Goal: Task Accomplishment & Management: Manage account settings

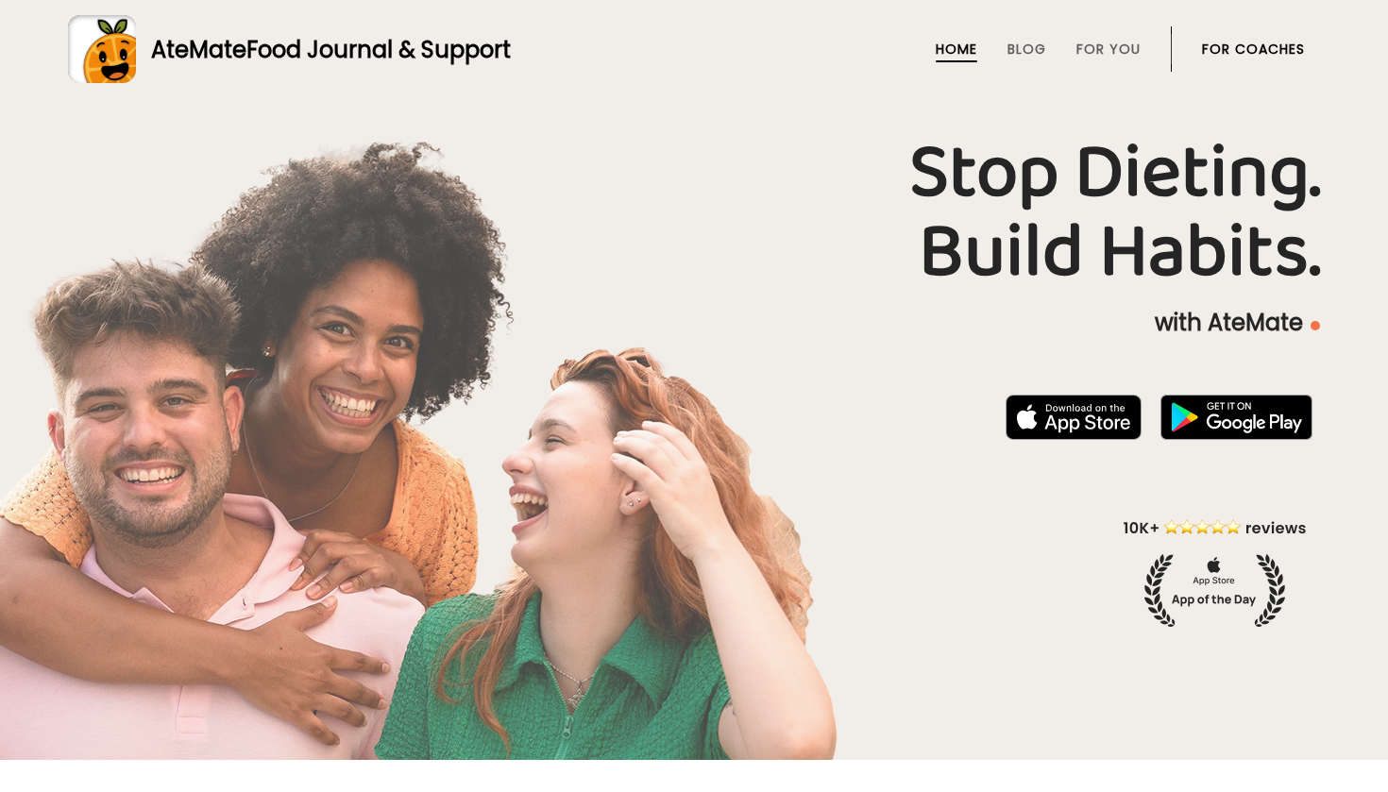
click at [1226, 46] on link "For Coaches" at bounding box center [1253, 49] width 103 height 15
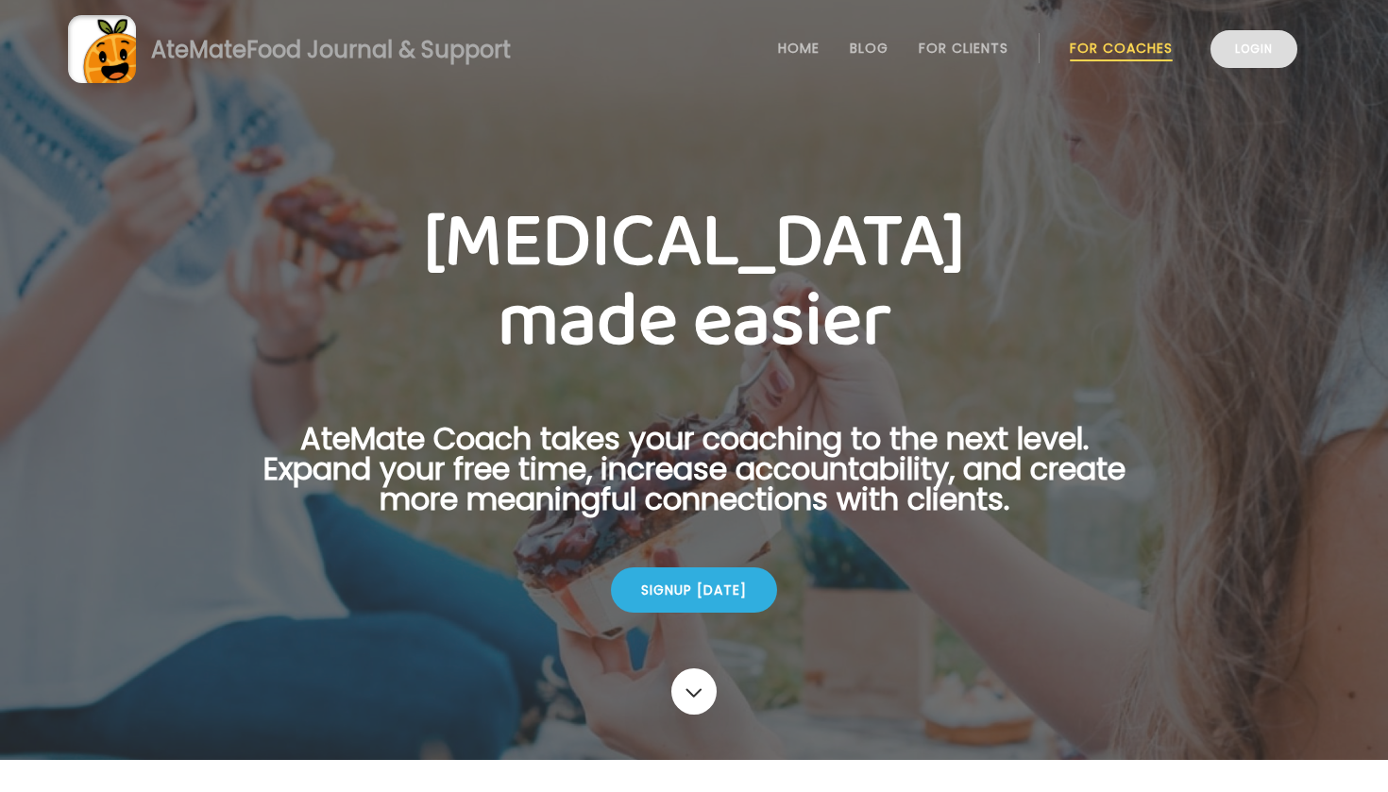
click at [1276, 50] on link "Login" at bounding box center [1253, 49] width 87 height 38
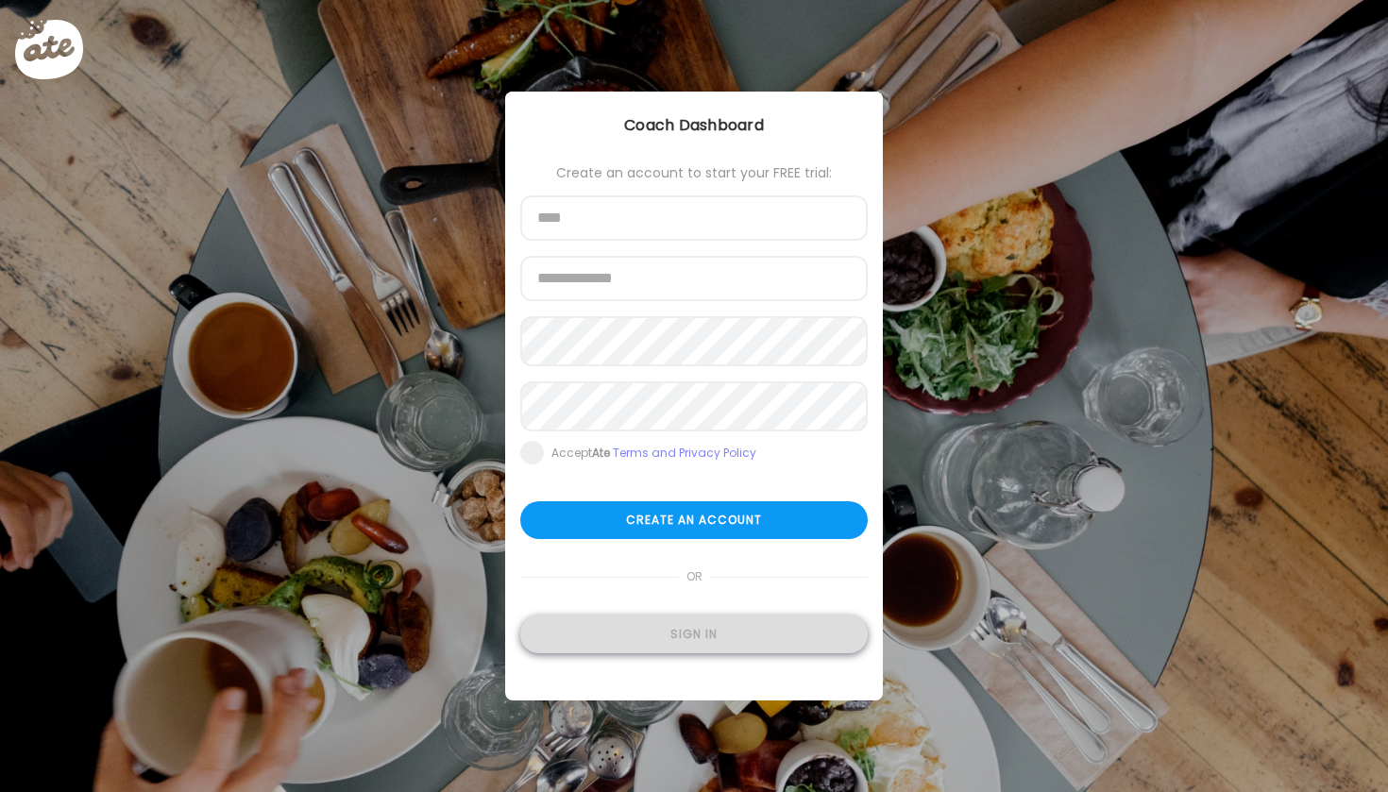
click at [735, 626] on div "Sign in" at bounding box center [693, 635] width 347 height 38
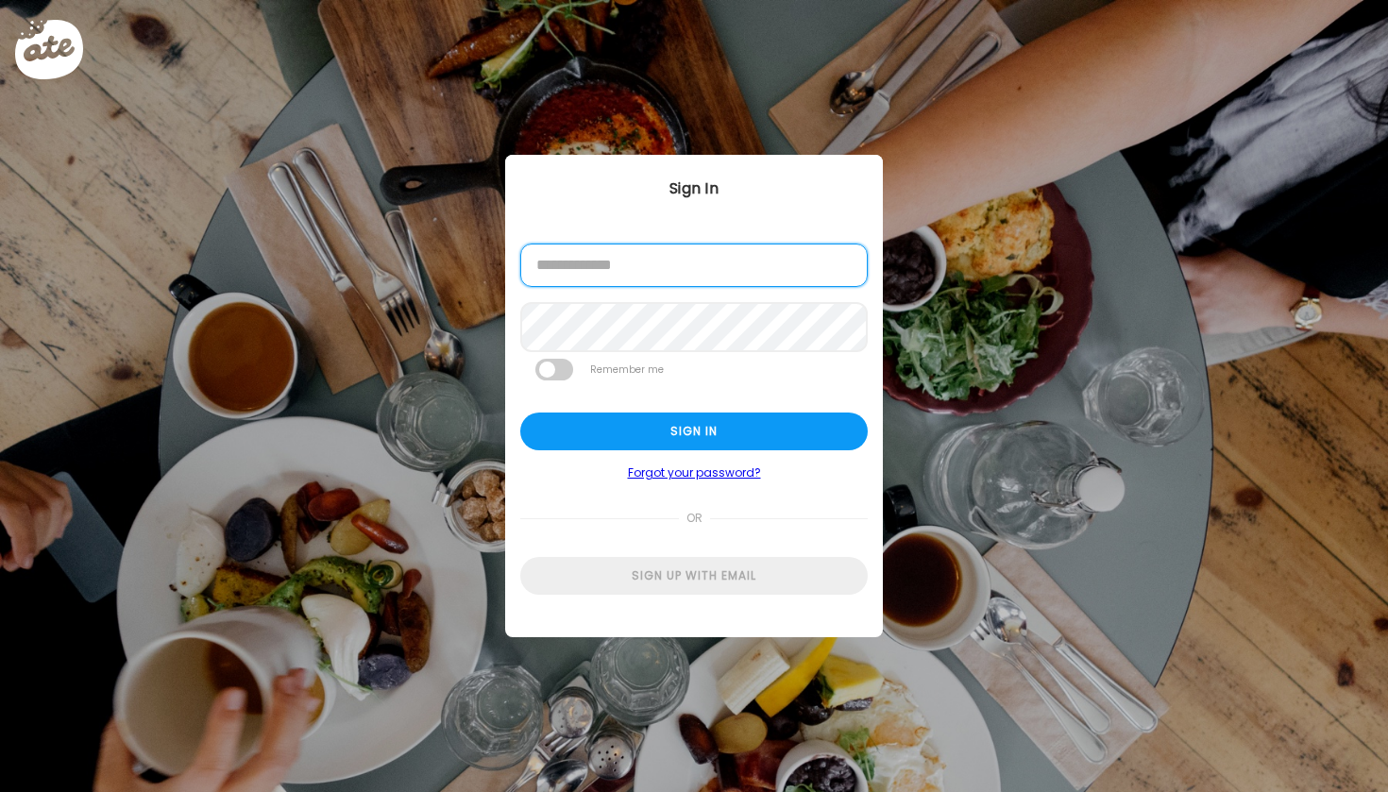
type input "**********"
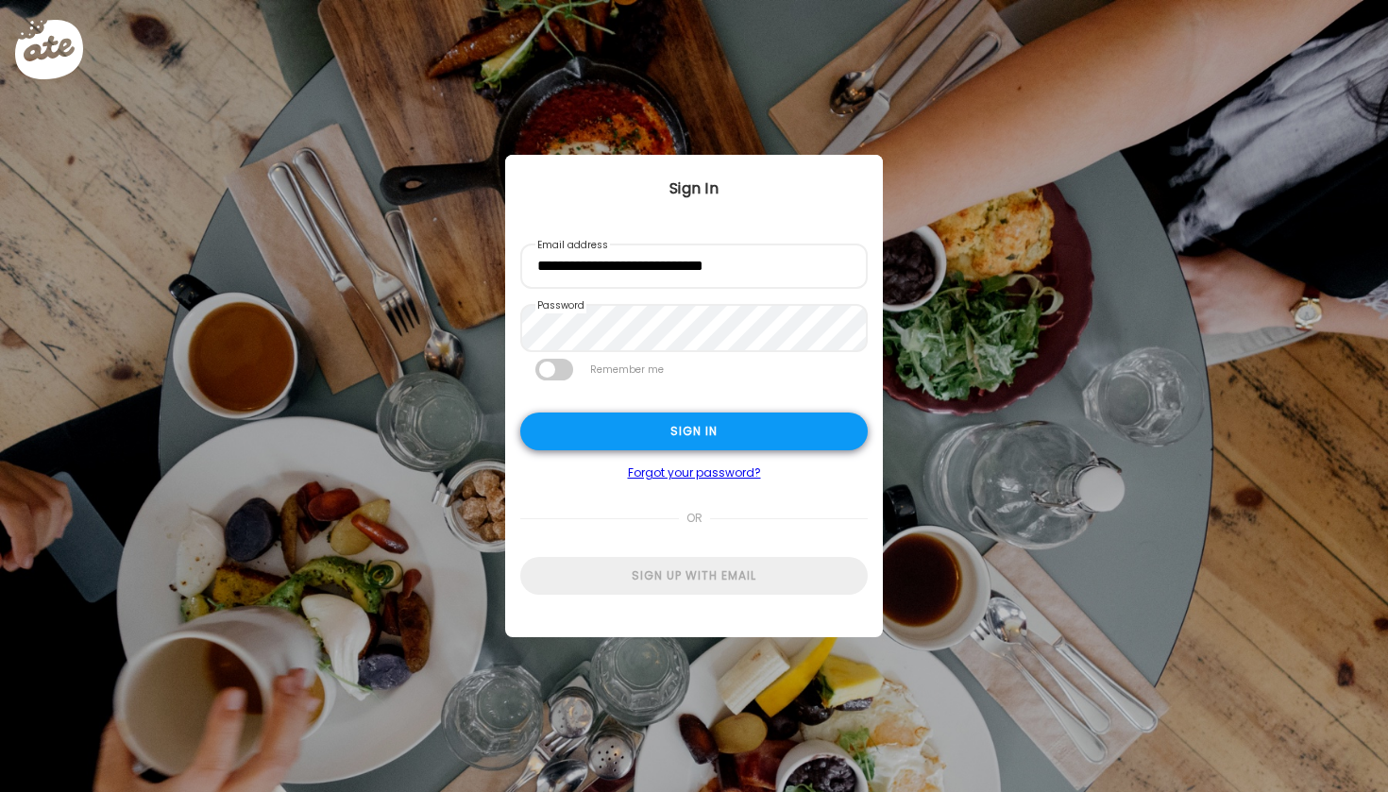
click at [692, 422] on div "Sign in" at bounding box center [693, 432] width 347 height 38
type input "**********"
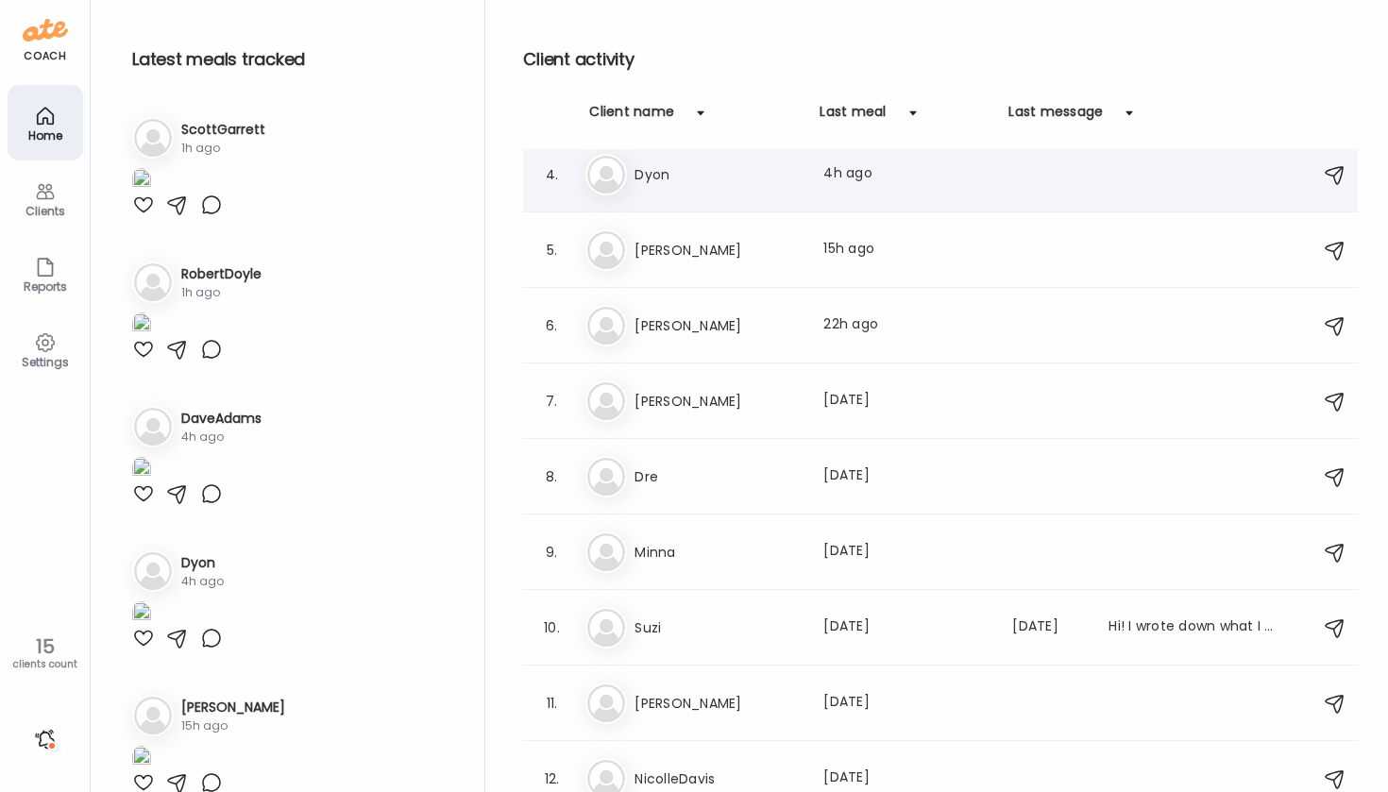
scroll to position [243, 0]
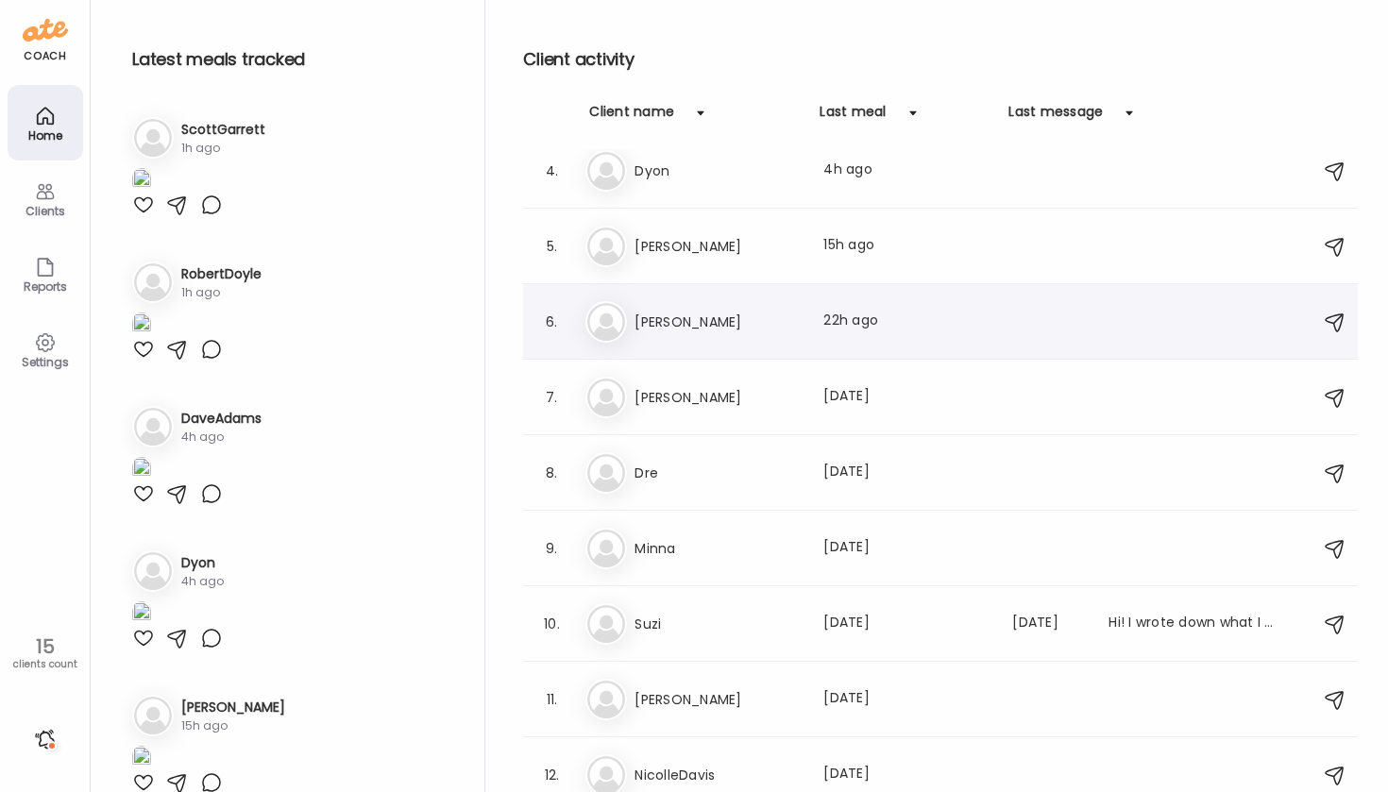
click at [664, 326] on h3 "Misty" at bounding box center [717, 322] width 166 height 23
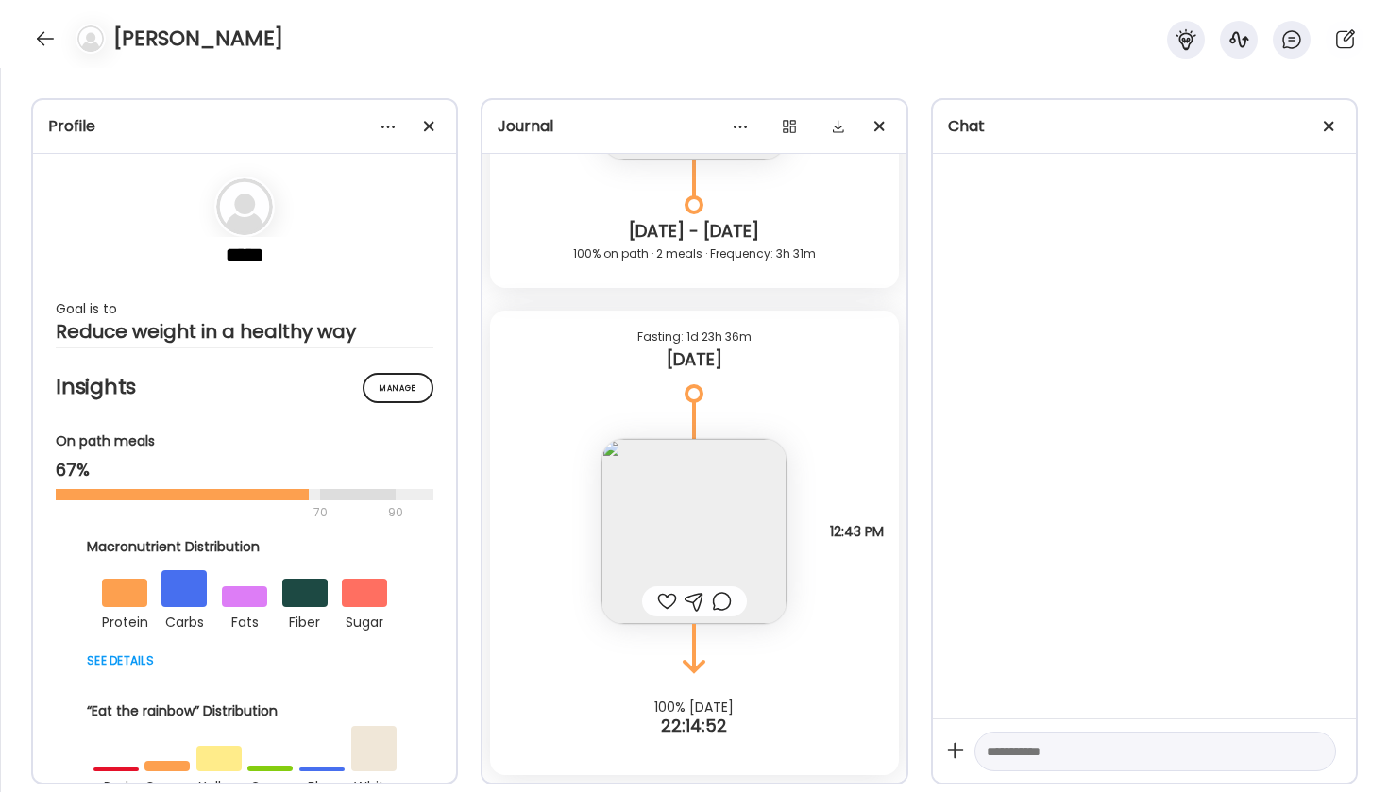
scroll to position [8159, 0]
click at [756, 534] on img at bounding box center [693, 531] width 185 height 185
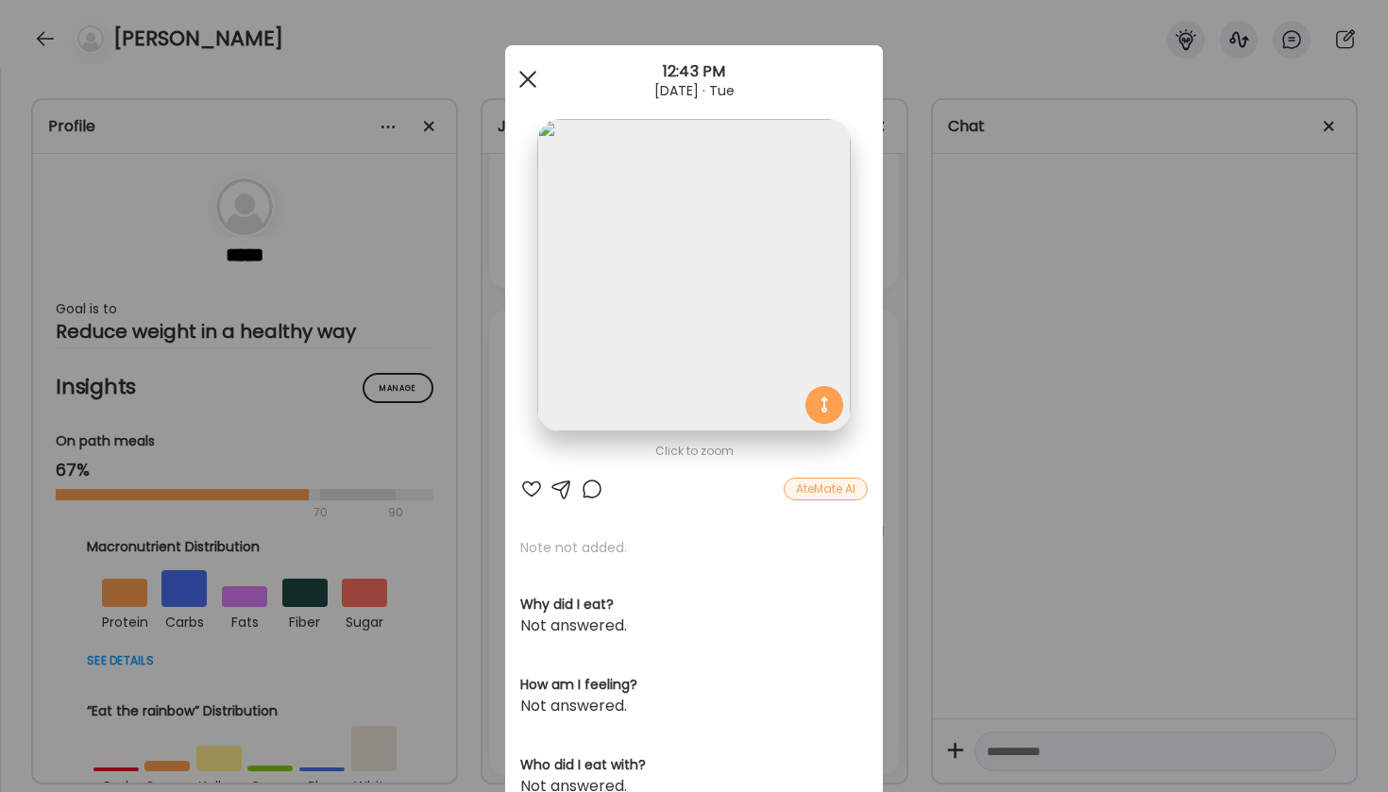
click at [521, 78] on div at bounding box center [528, 79] width 38 height 38
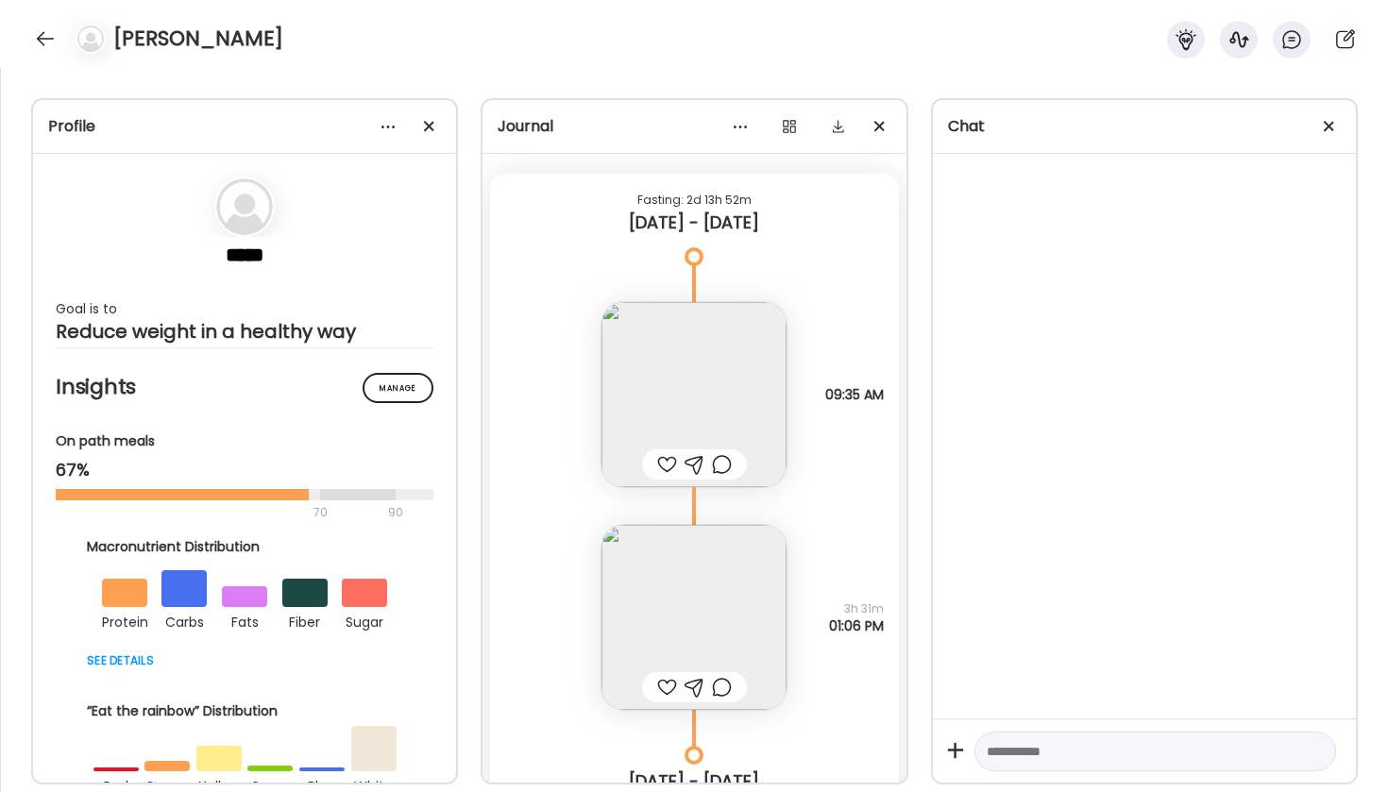
scroll to position [7608, 0]
click at [683, 366] on img at bounding box center [693, 395] width 185 height 185
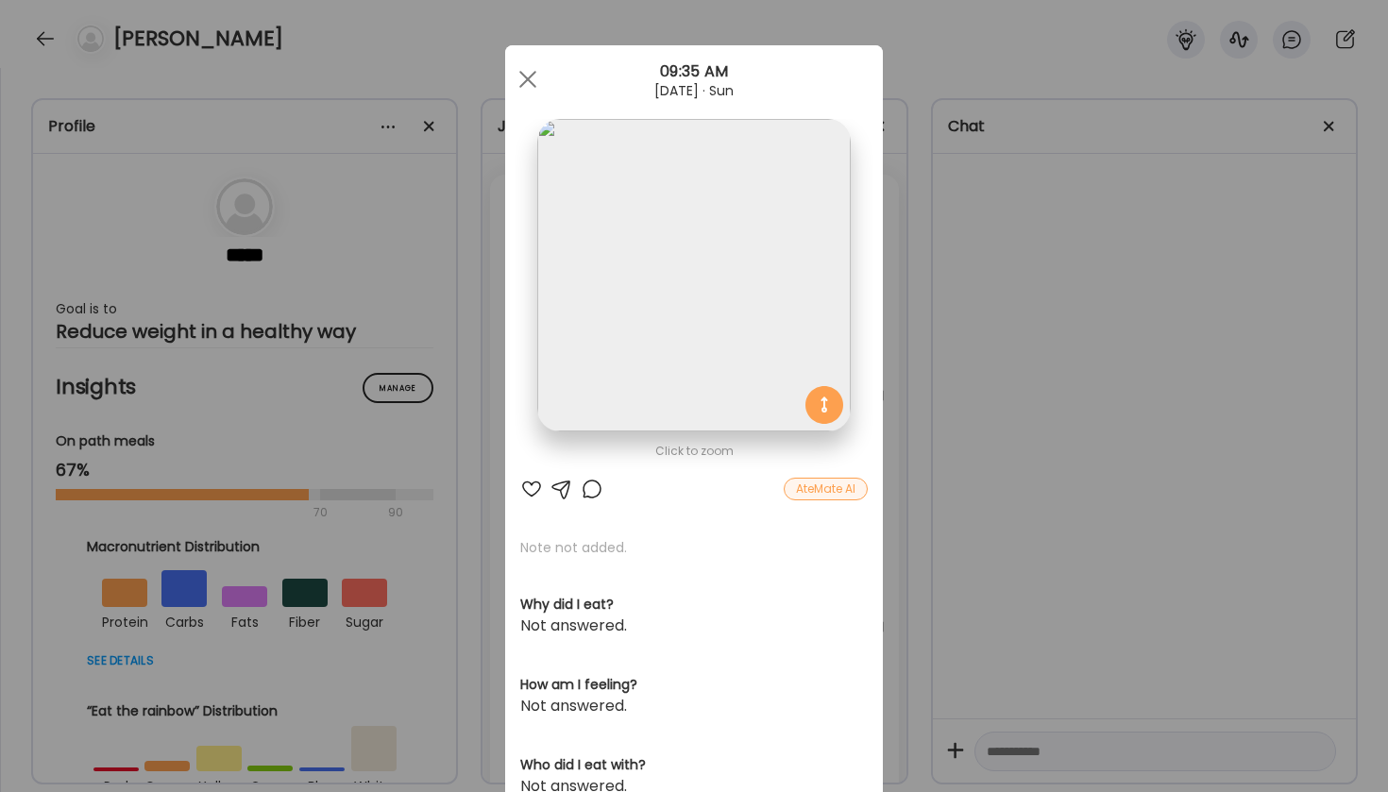
click at [836, 488] on div "AteMate AI" at bounding box center [826, 489] width 84 height 23
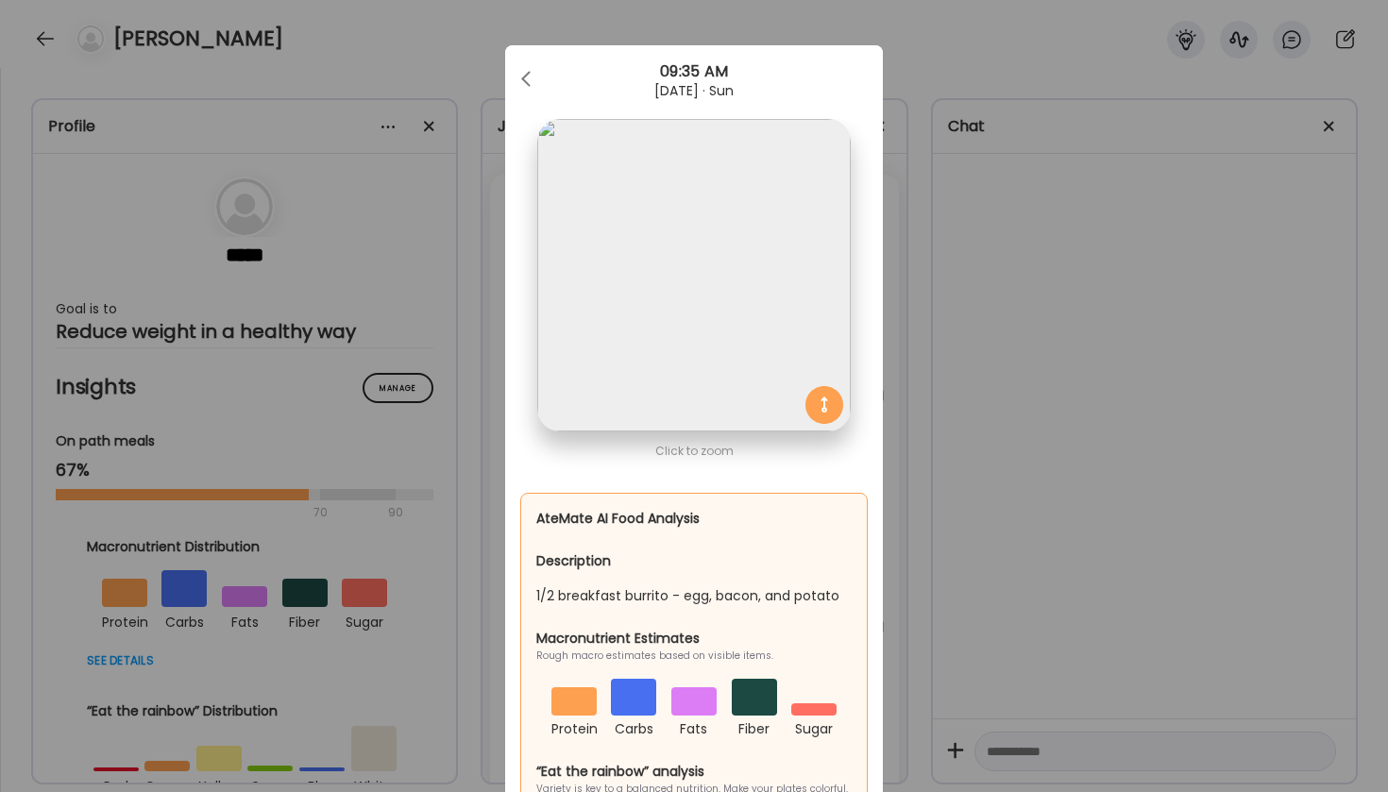
click at [842, 449] on div "Click to zoom" at bounding box center [693, 451] width 347 height 23
click at [520, 76] on div at bounding box center [528, 79] width 38 height 38
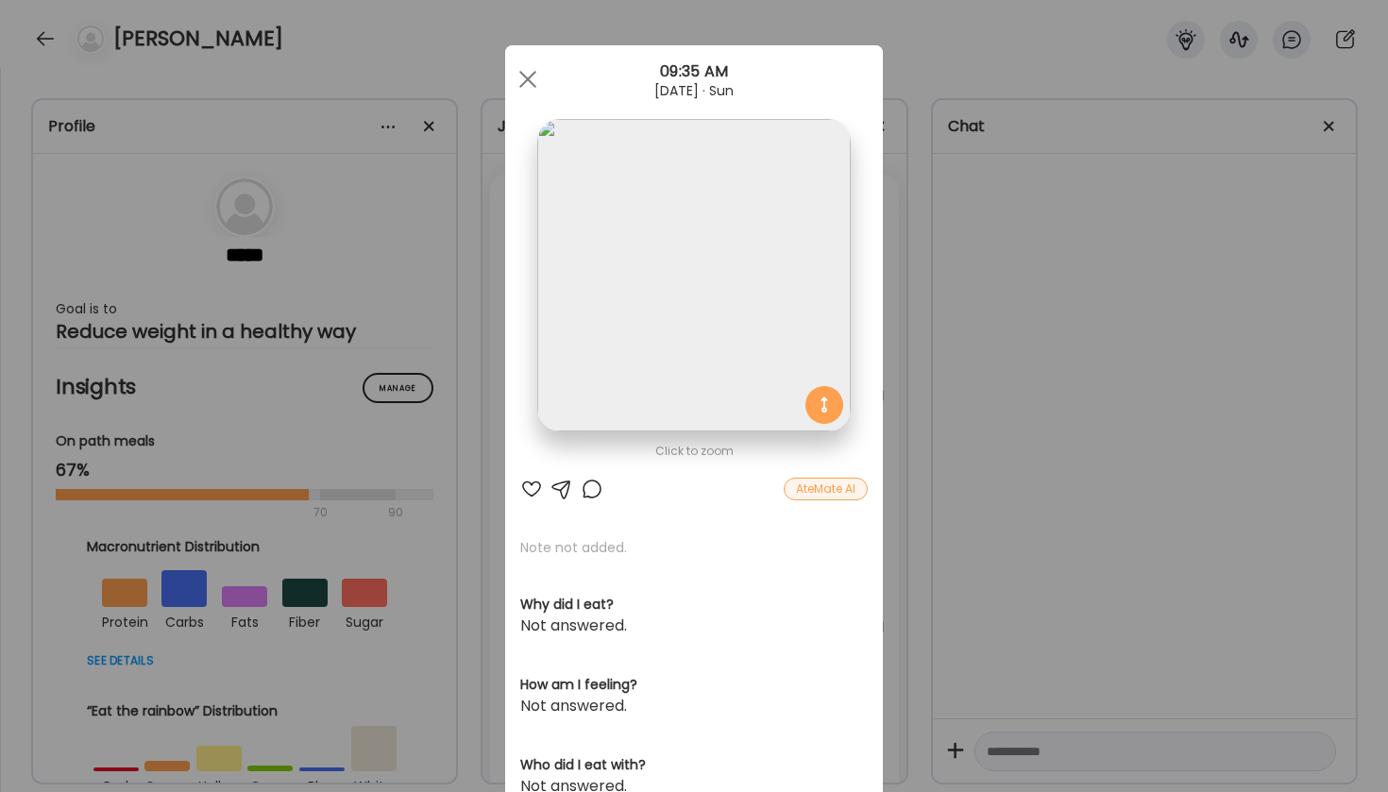
click at [826, 483] on div "AteMate AI" at bounding box center [826, 489] width 84 height 23
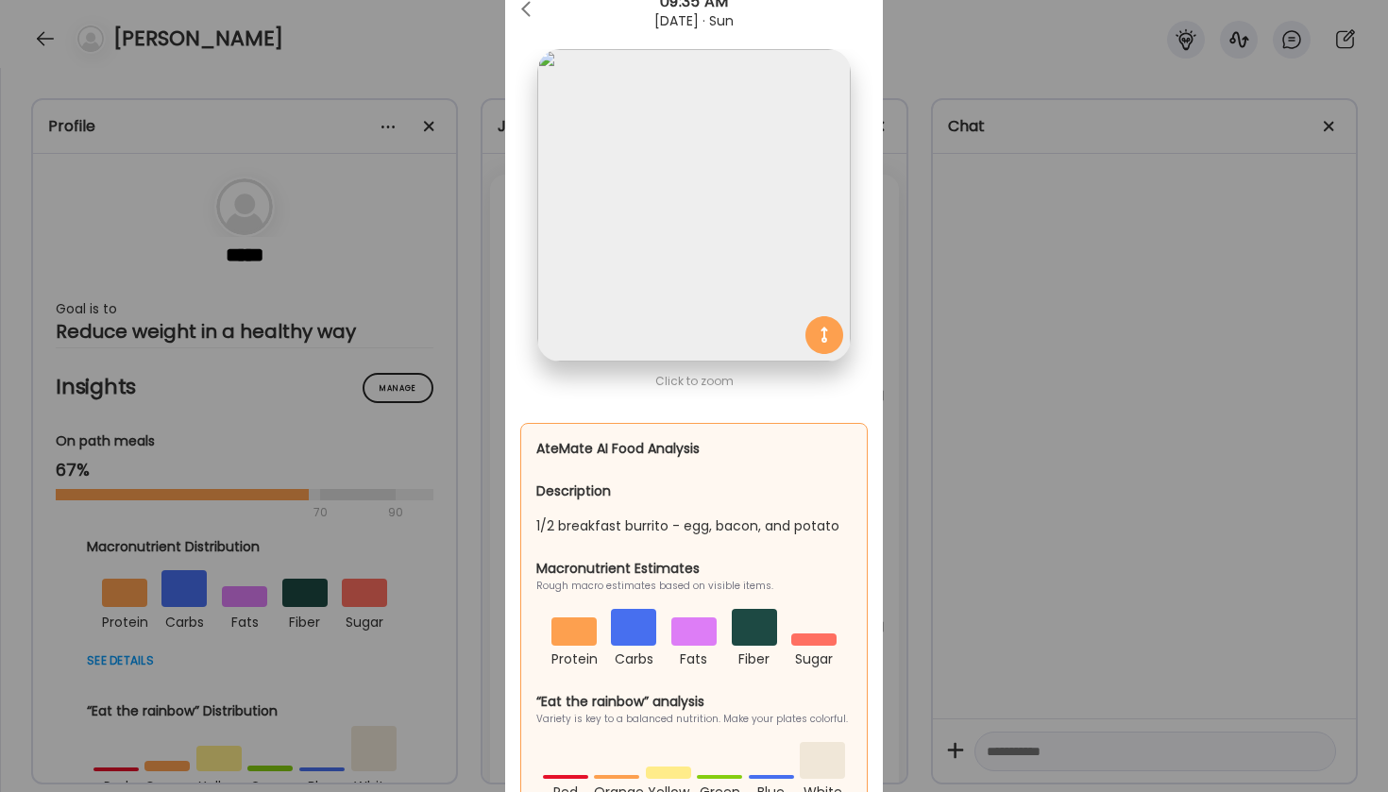
scroll to position [71, 0]
click at [524, 8] on span at bounding box center [525, 4] width 9 height 9
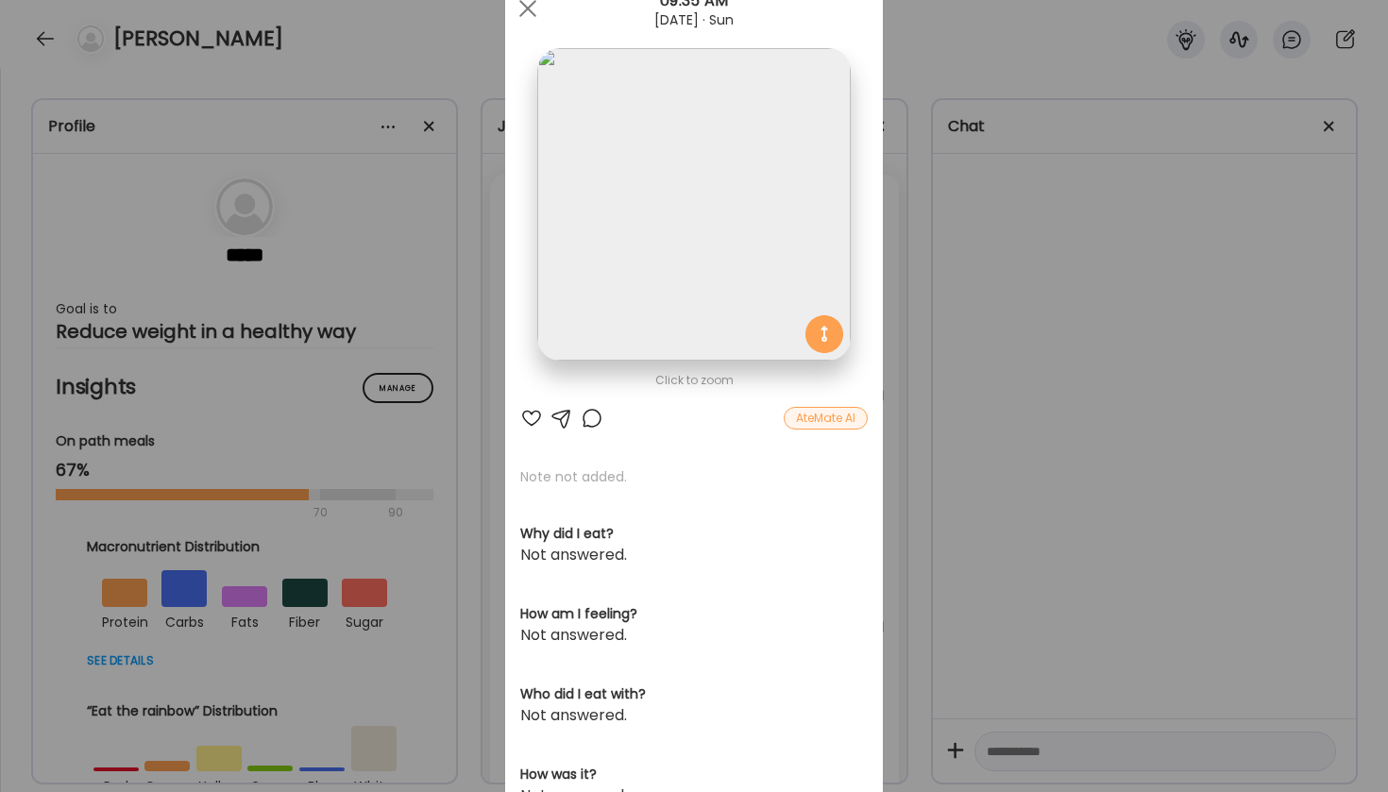
click at [836, 418] on div "AteMate AI" at bounding box center [826, 418] width 84 height 23
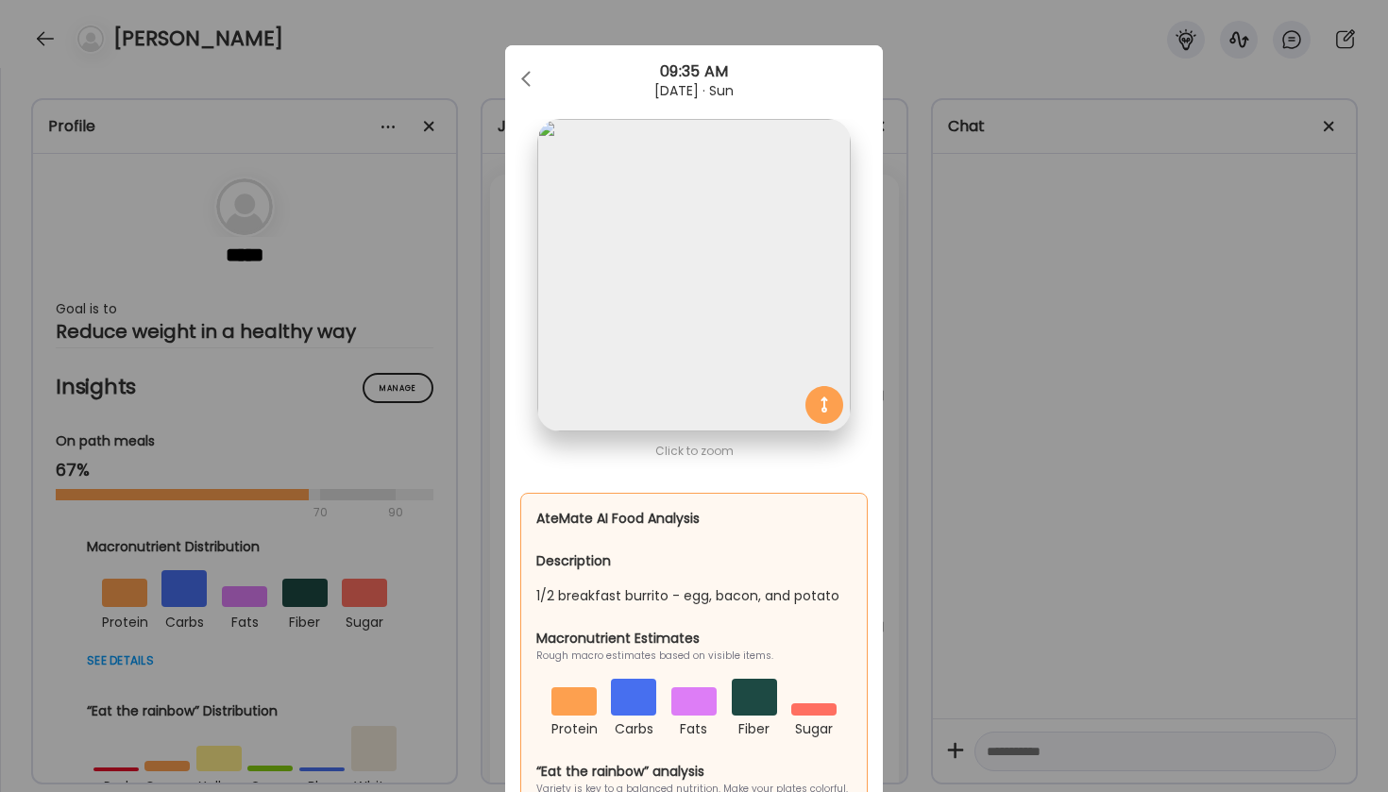
scroll to position [0, 0]
click at [525, 88] on div at bounding box center [528, 79] width 38 height 38
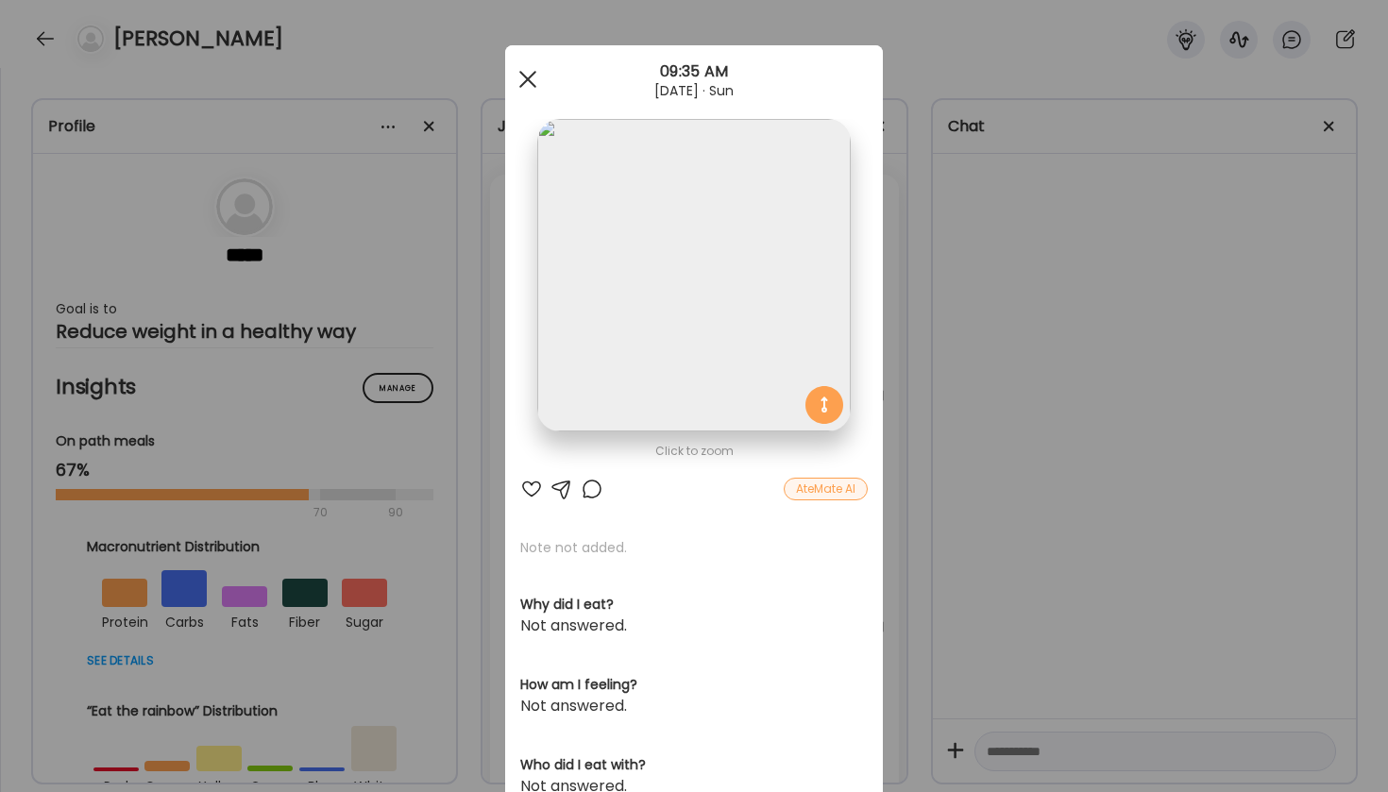
click at [524, 91] on div at bounding box center [528, 79] width 38 height 38
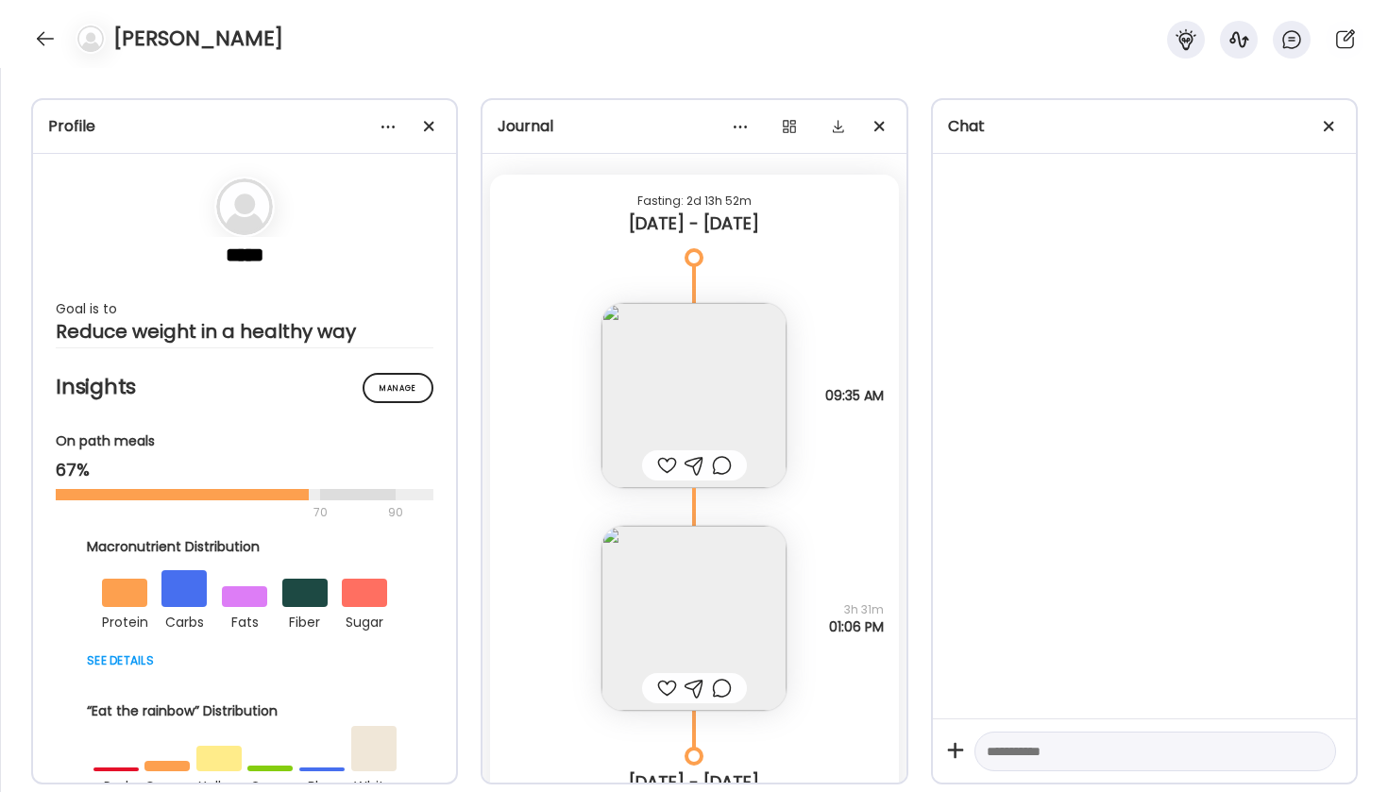
scroll to position [7782, 0]
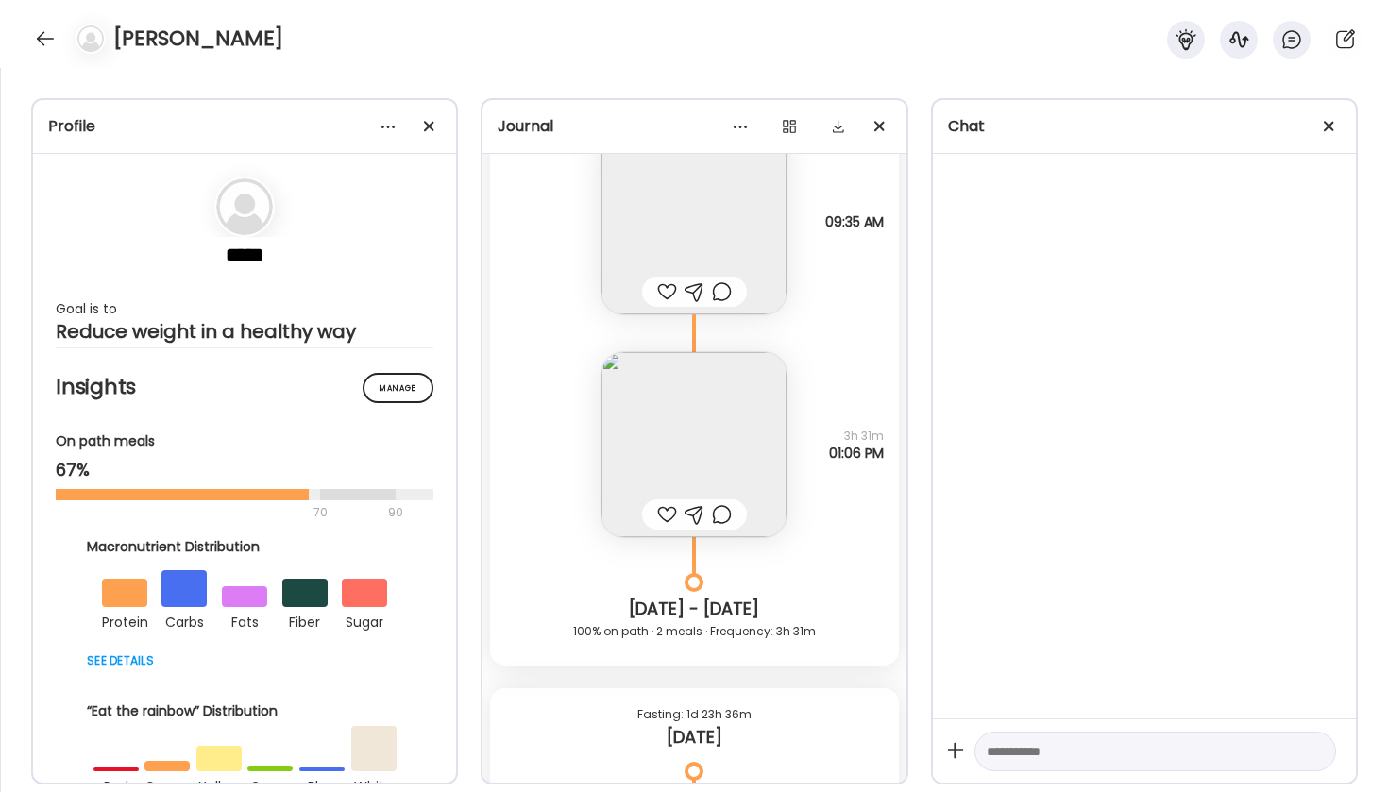
click at [663, 432] on img at bounding box center [693, 444] width 185 height 185
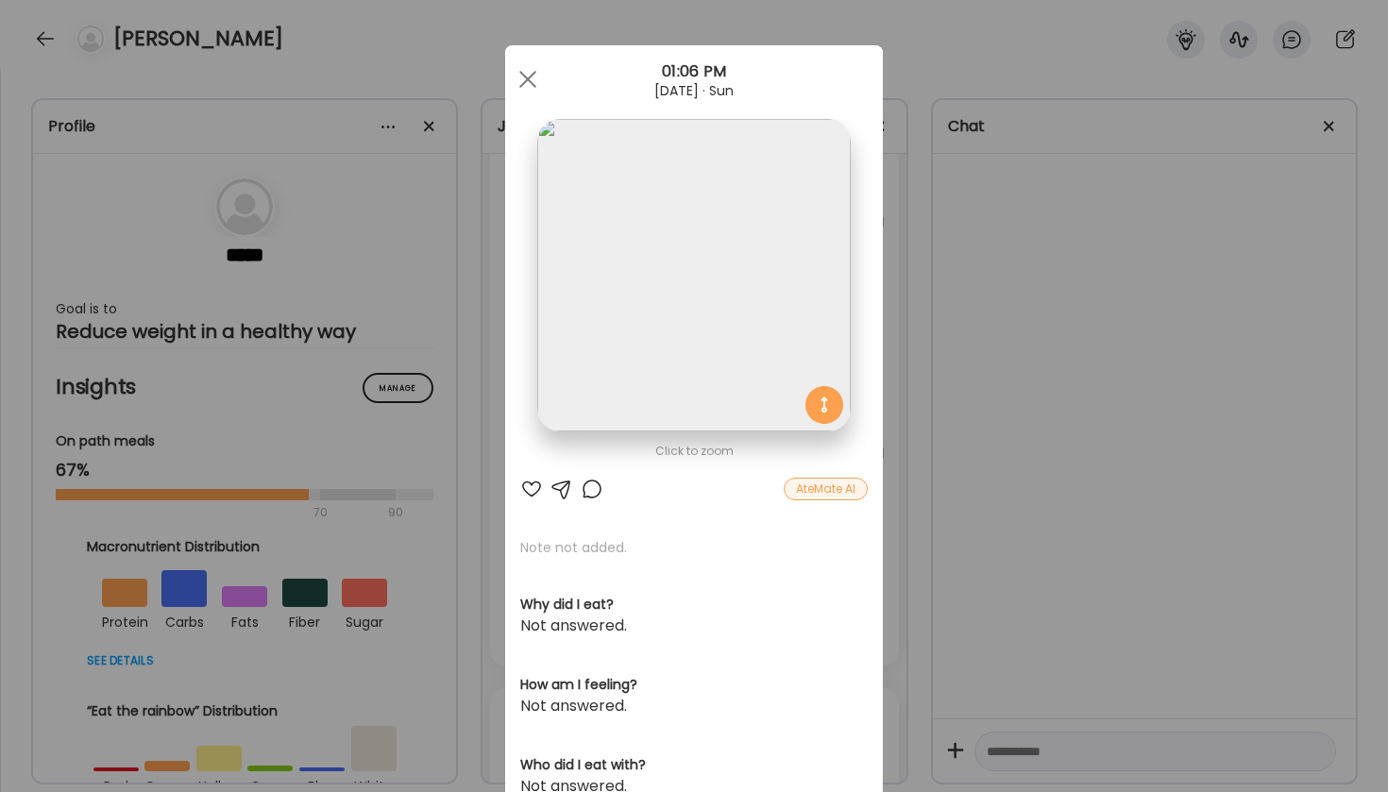
click at [842, 485] on div "AteMate AI" at bounding box center [826, 489] width 84 height 23
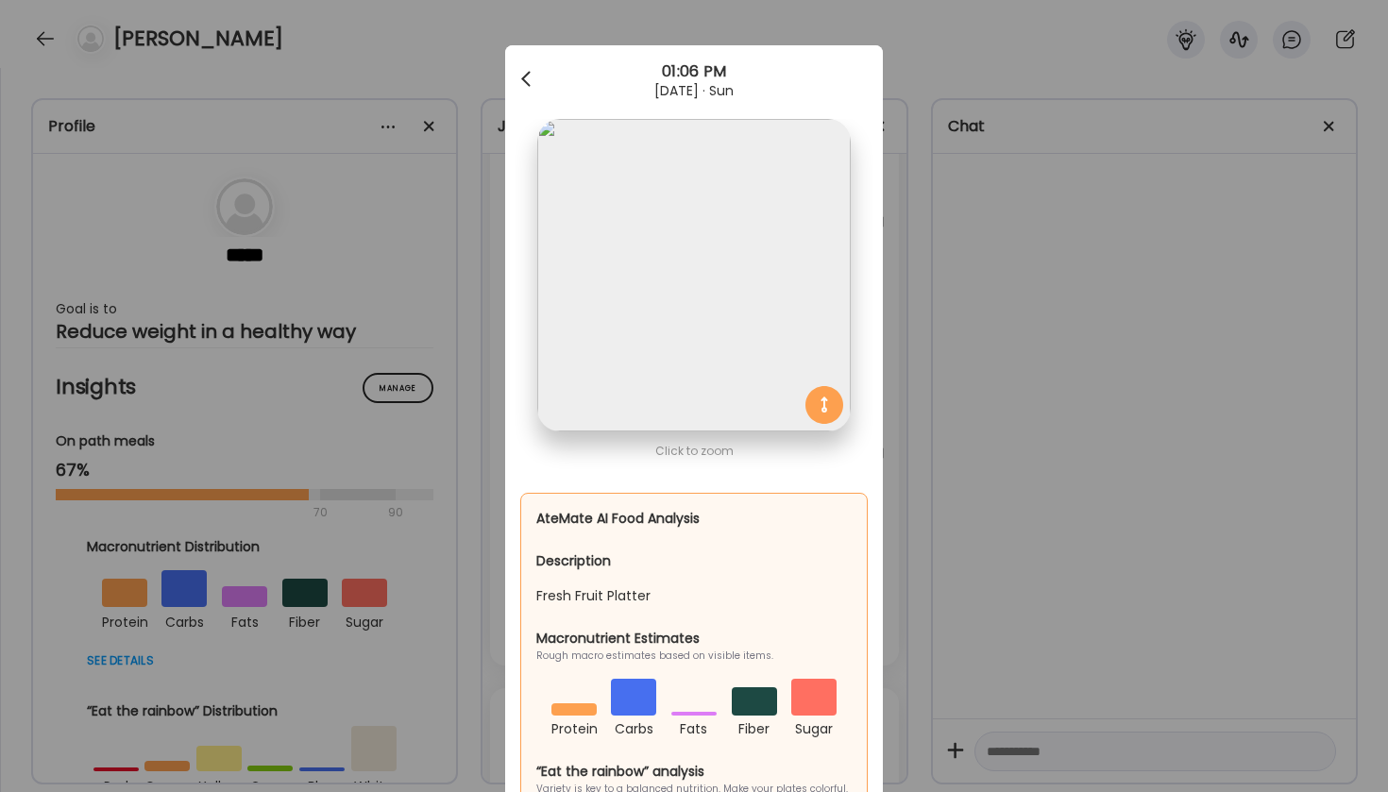
scroll to position [0, 0]
click at [530, 82] on div at bounding box center [528, 79] width 38 height 38
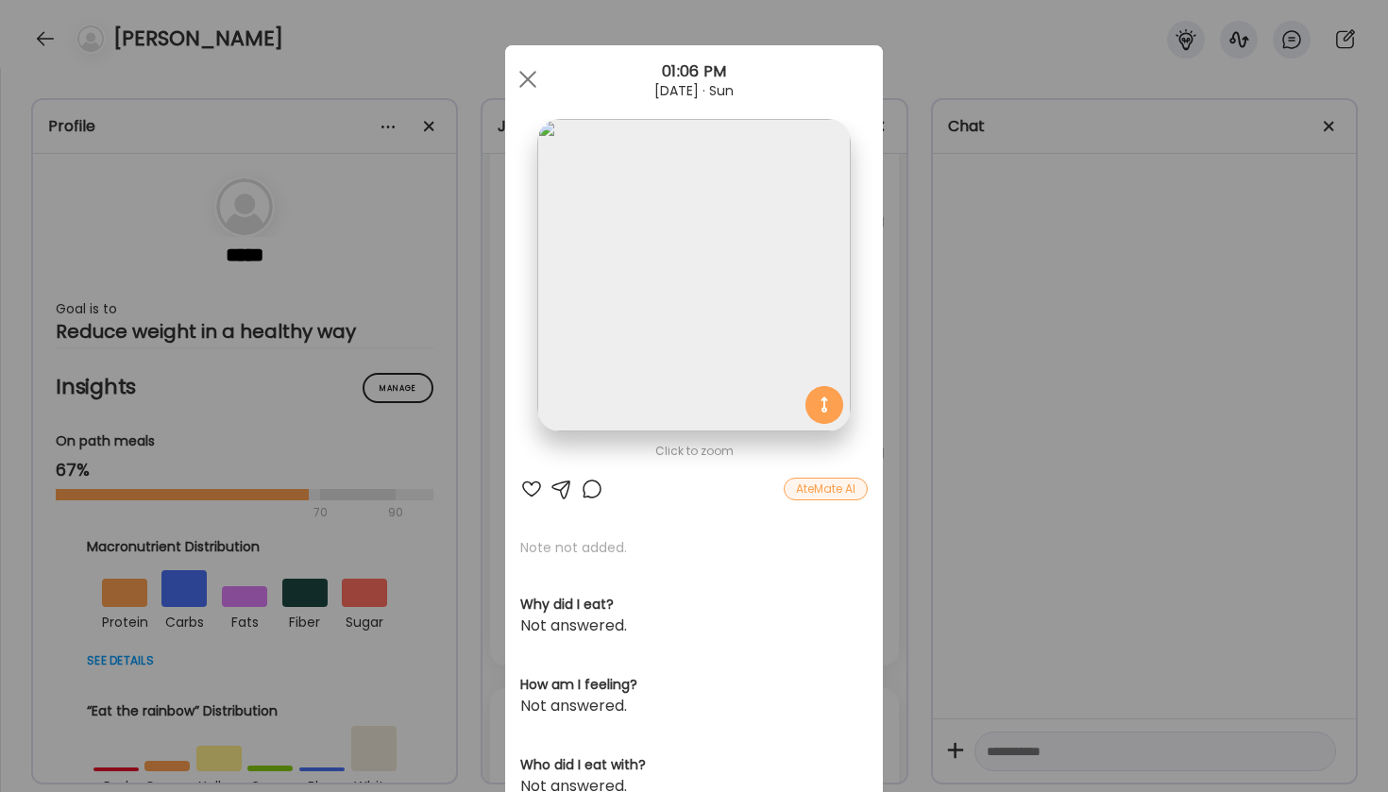
click at [530, 82] on span at bounding box center [527, 79] width 17 height 17
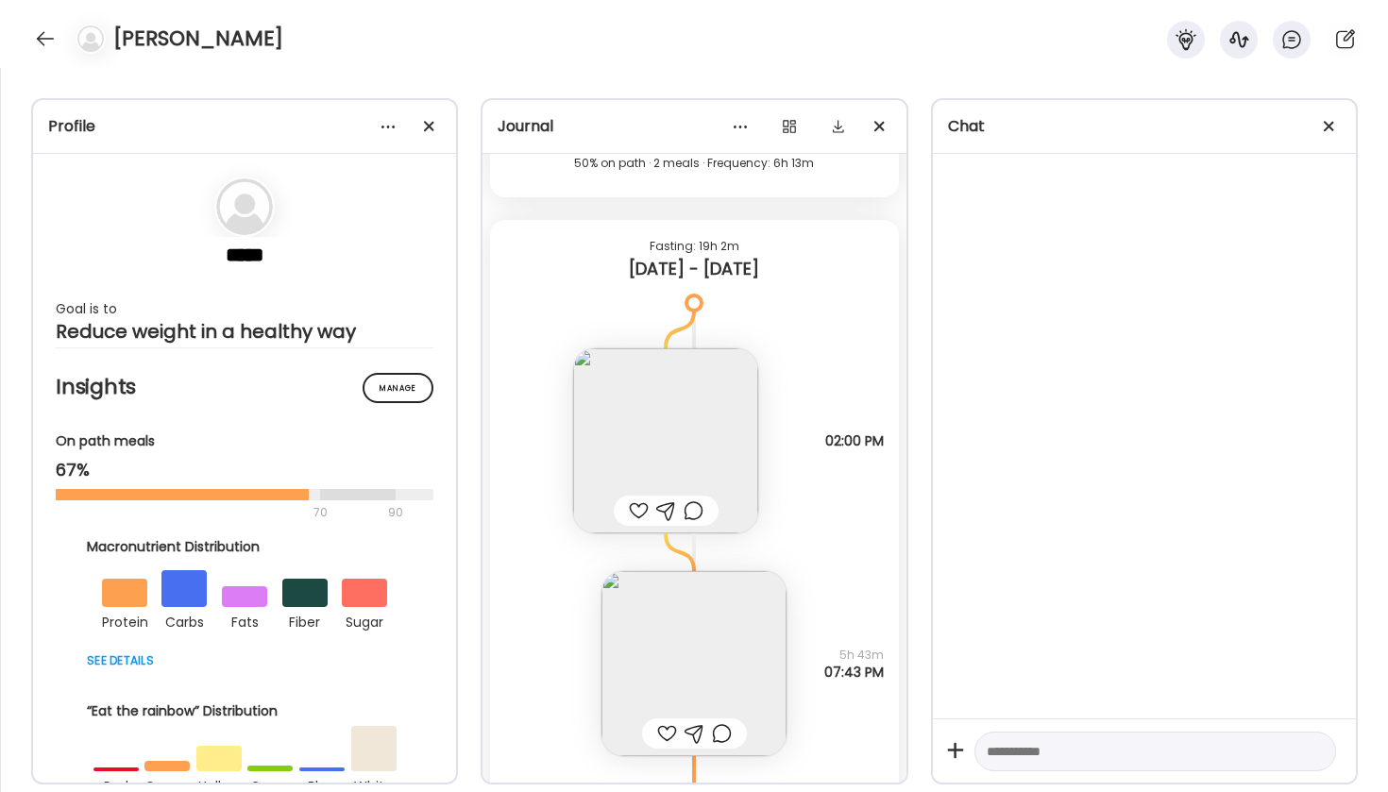
scroll to position [6757, 0]
click at [645, 455] on img at bounding box center [665, 441] width 185 height 185
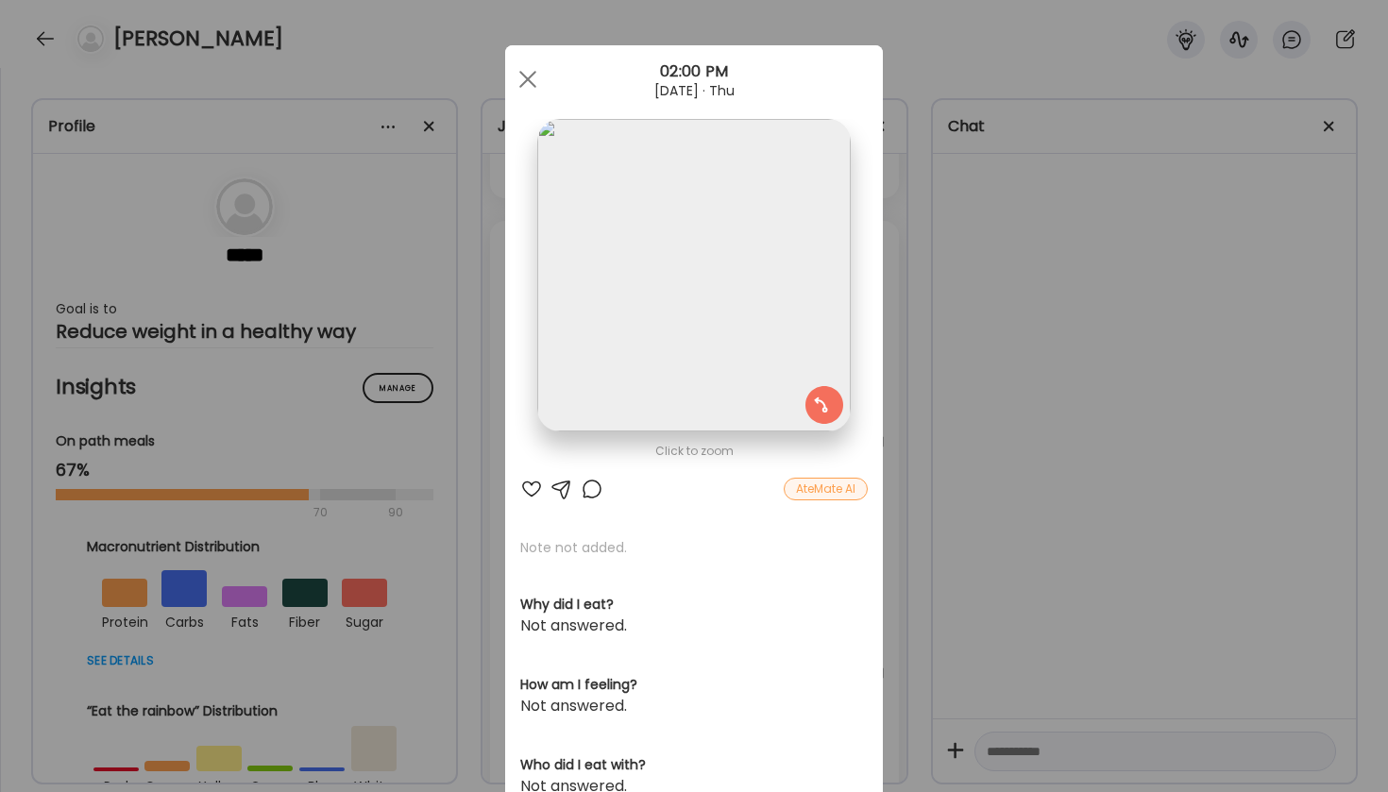
click at [849, 491] on div "AteMate AI" at bounding box center [826, 489] width 84 height 23
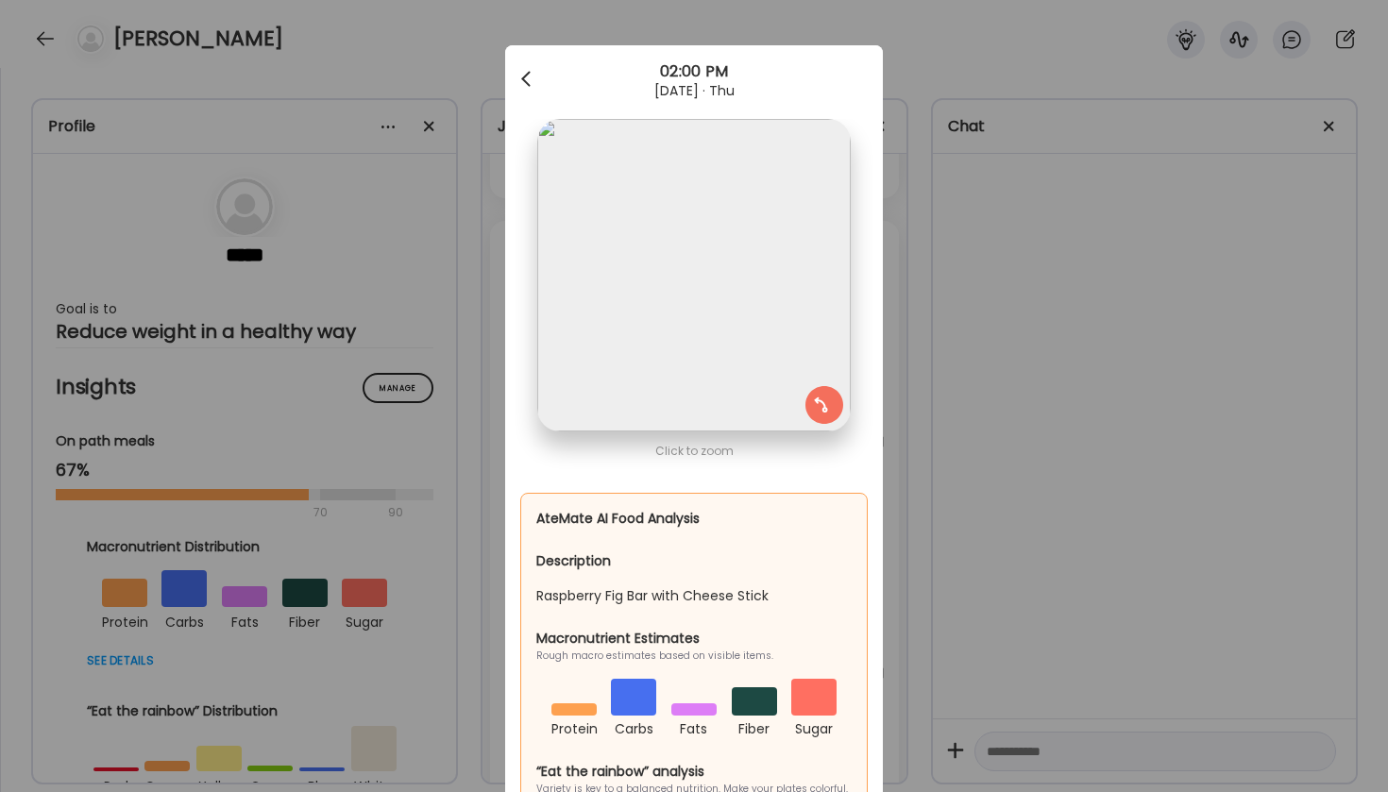
click at [529, 78] on div at bounding box center [528, 79] width 38 height 38
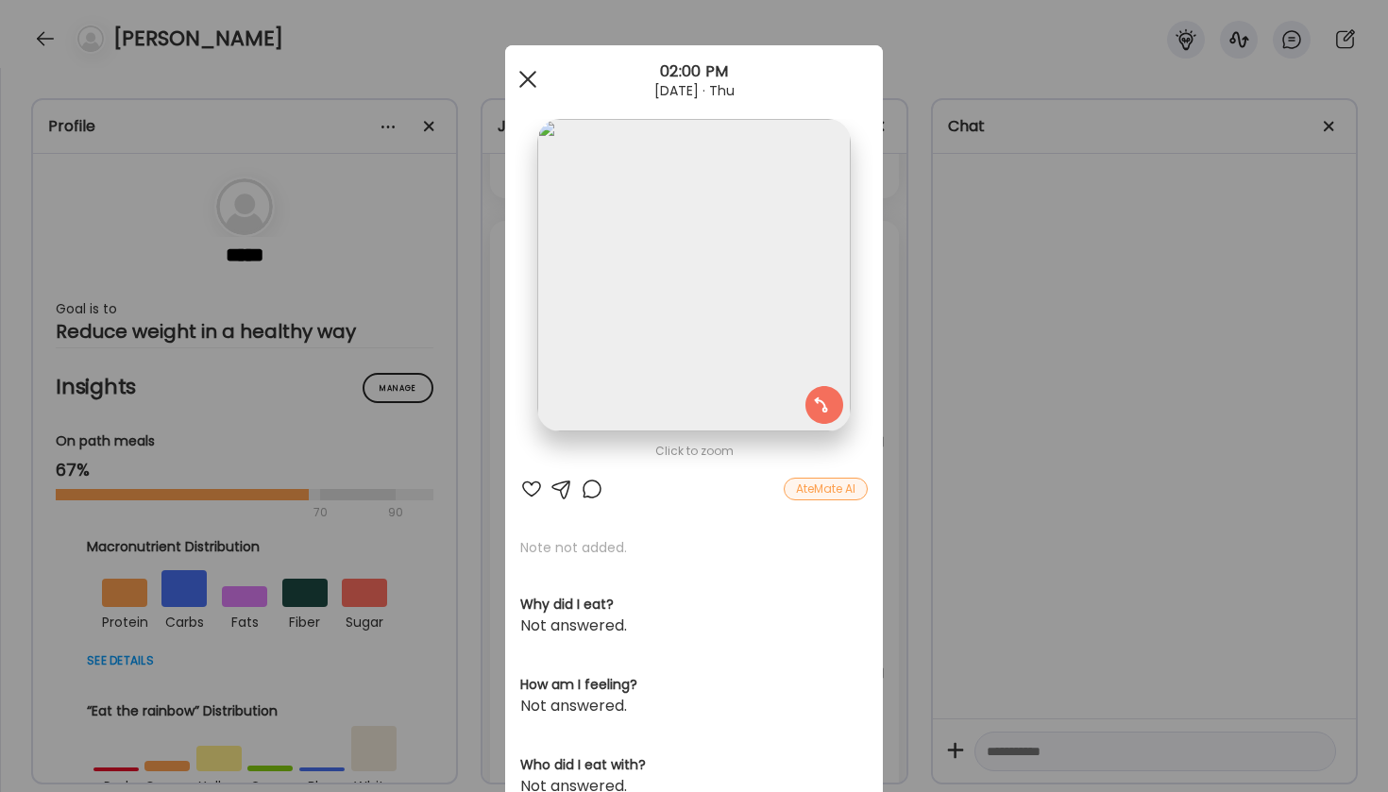
click at [524, 82] on span at bounding box center [527, 79] width 17 height 17
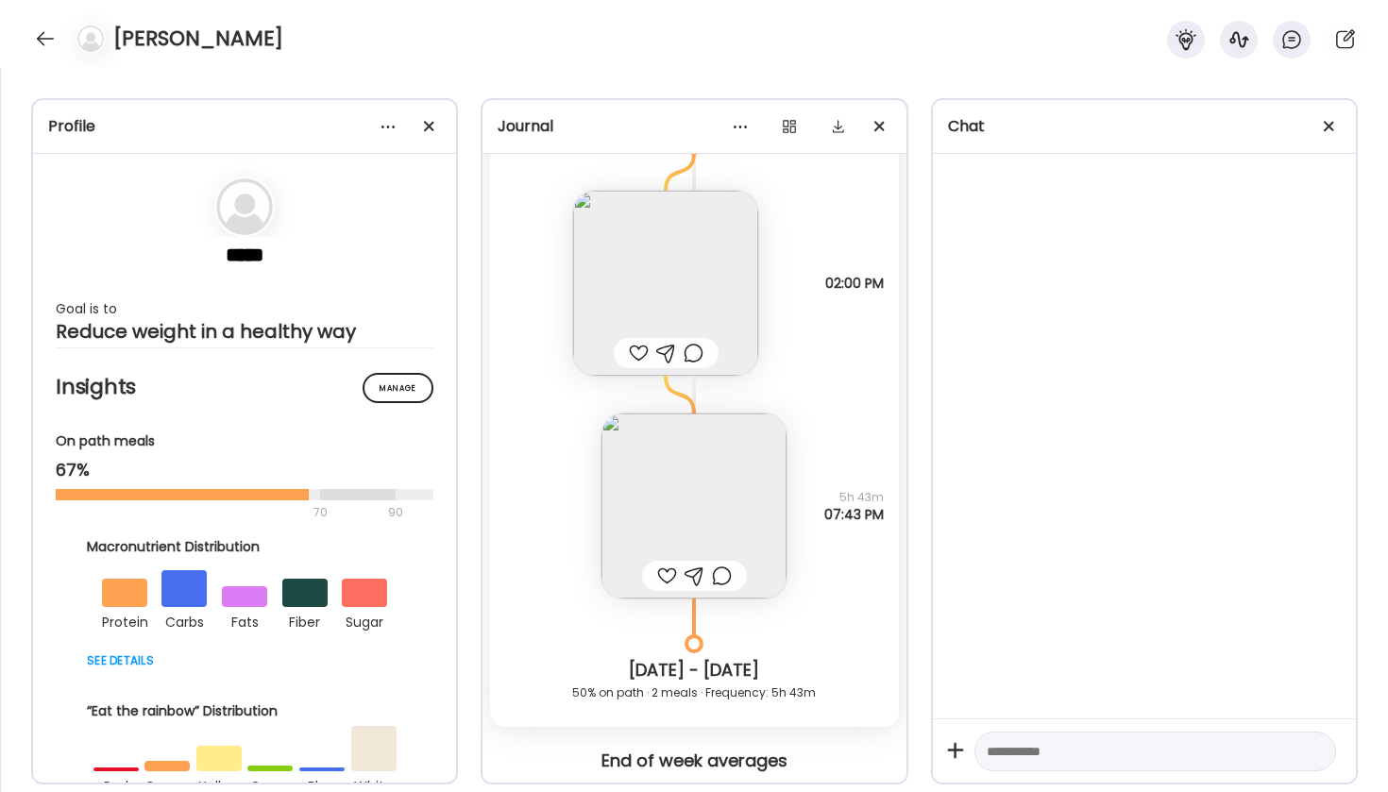
scroll to position [6925, 0]
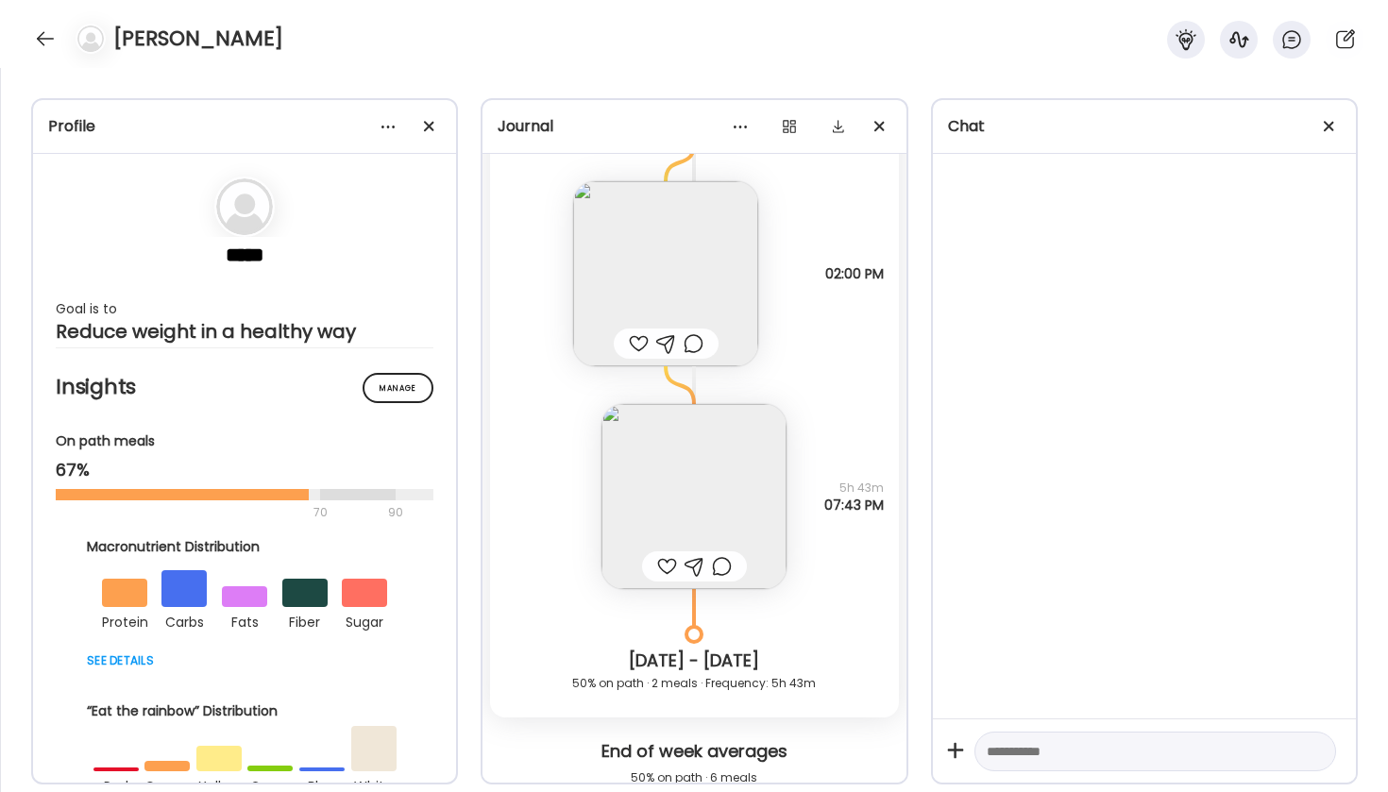
click at [716, 489] on img at bounding box center [693, 496] width 185 height 185
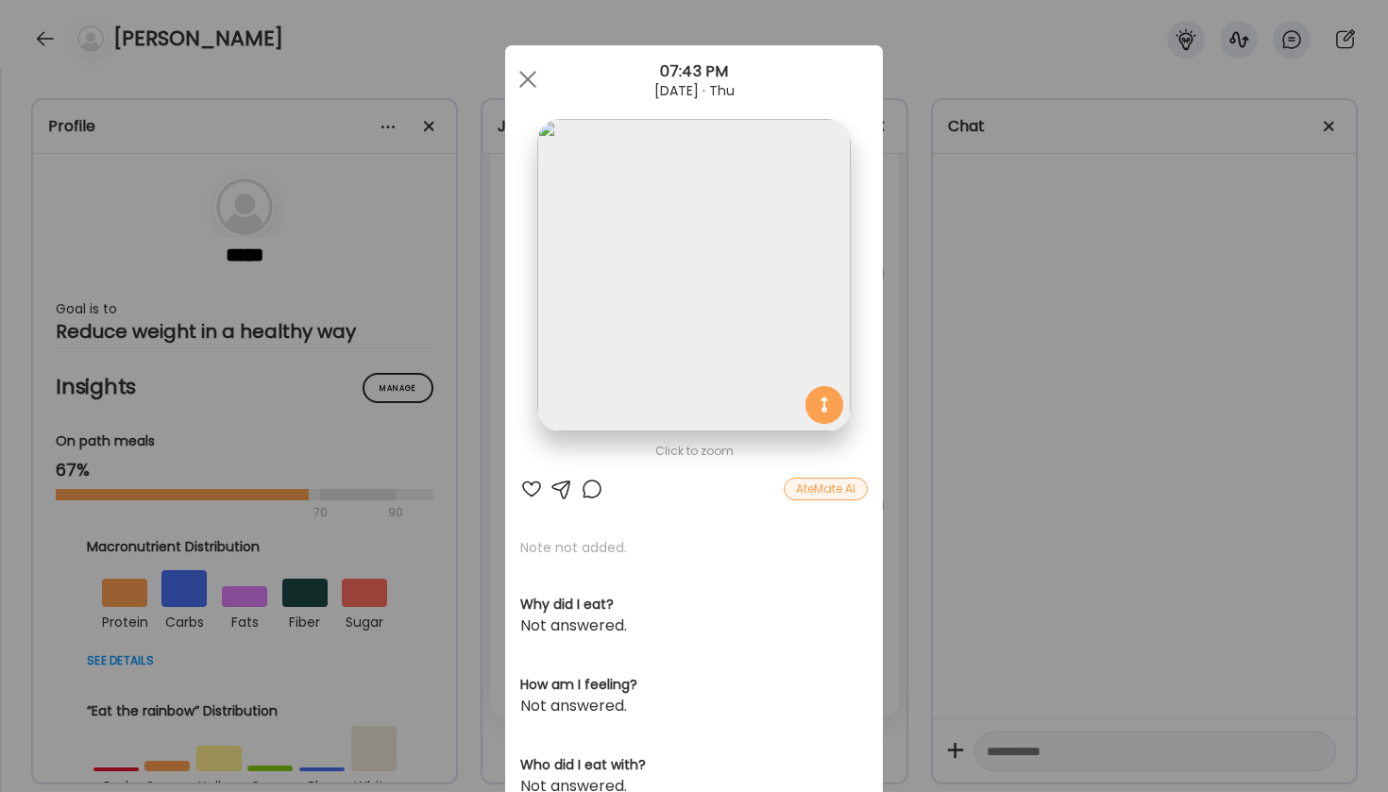
click at [832, 490] on div "AteMate AI" at bounding box center [826, 489] width 84 height 23
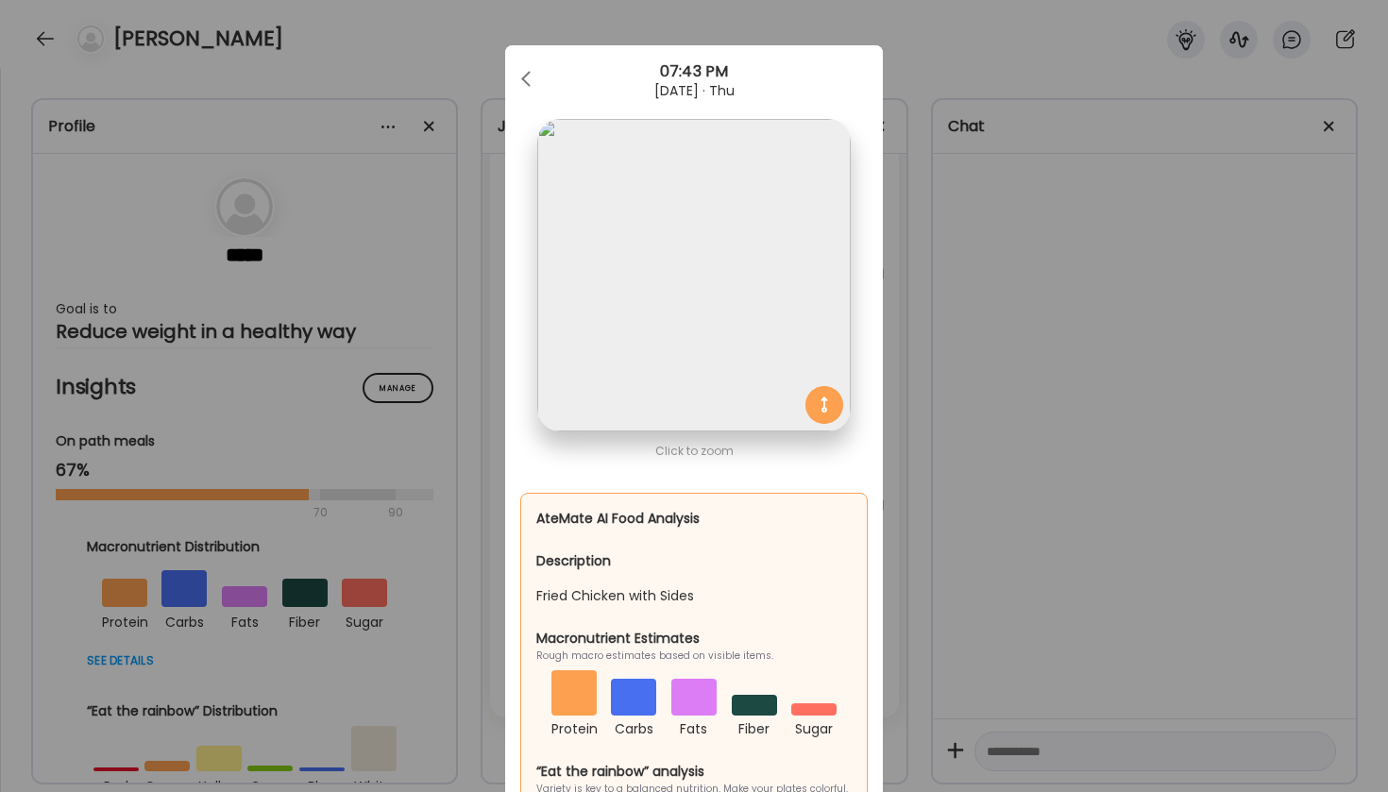
scroll to position [26, 0]
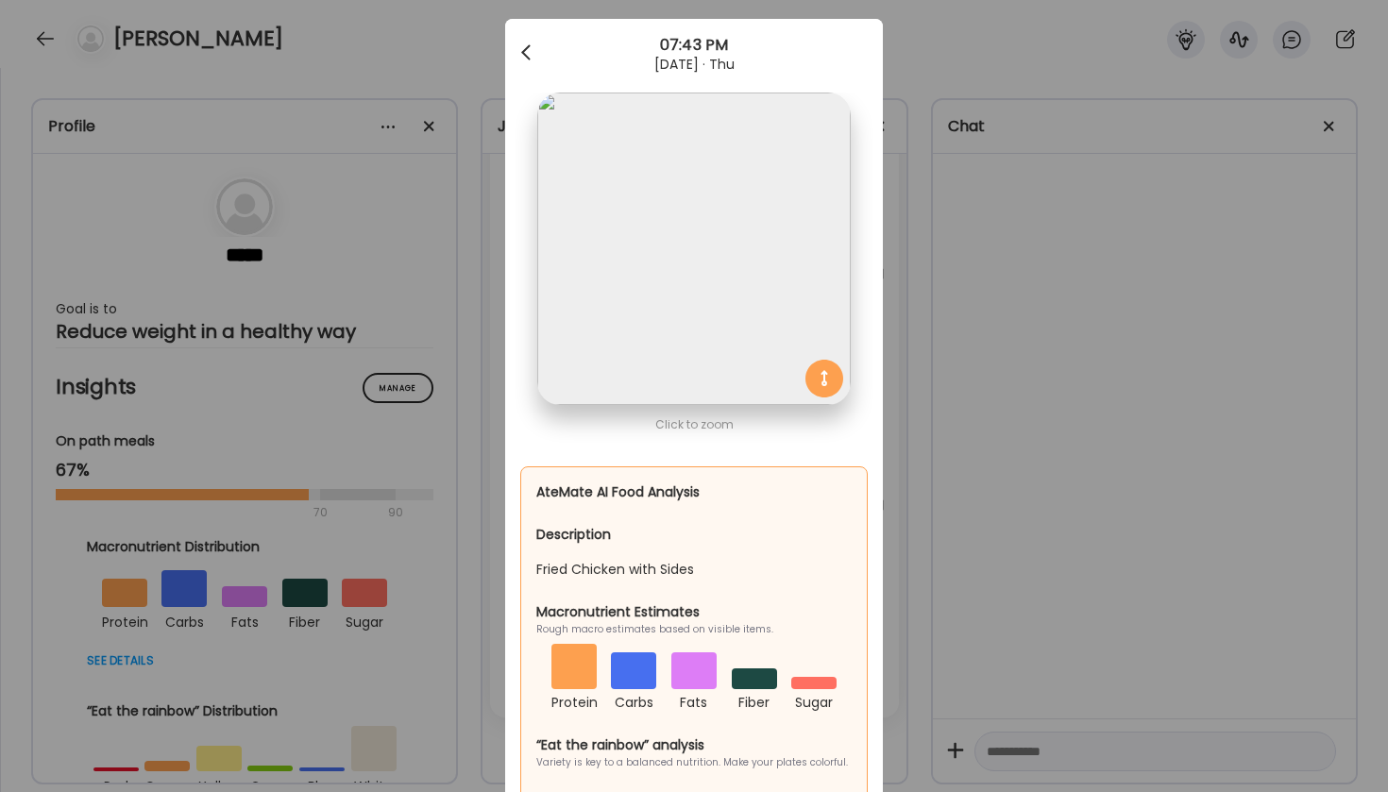
click at [527, 64] on div at bounding box center [528, 53] width 38 height 38
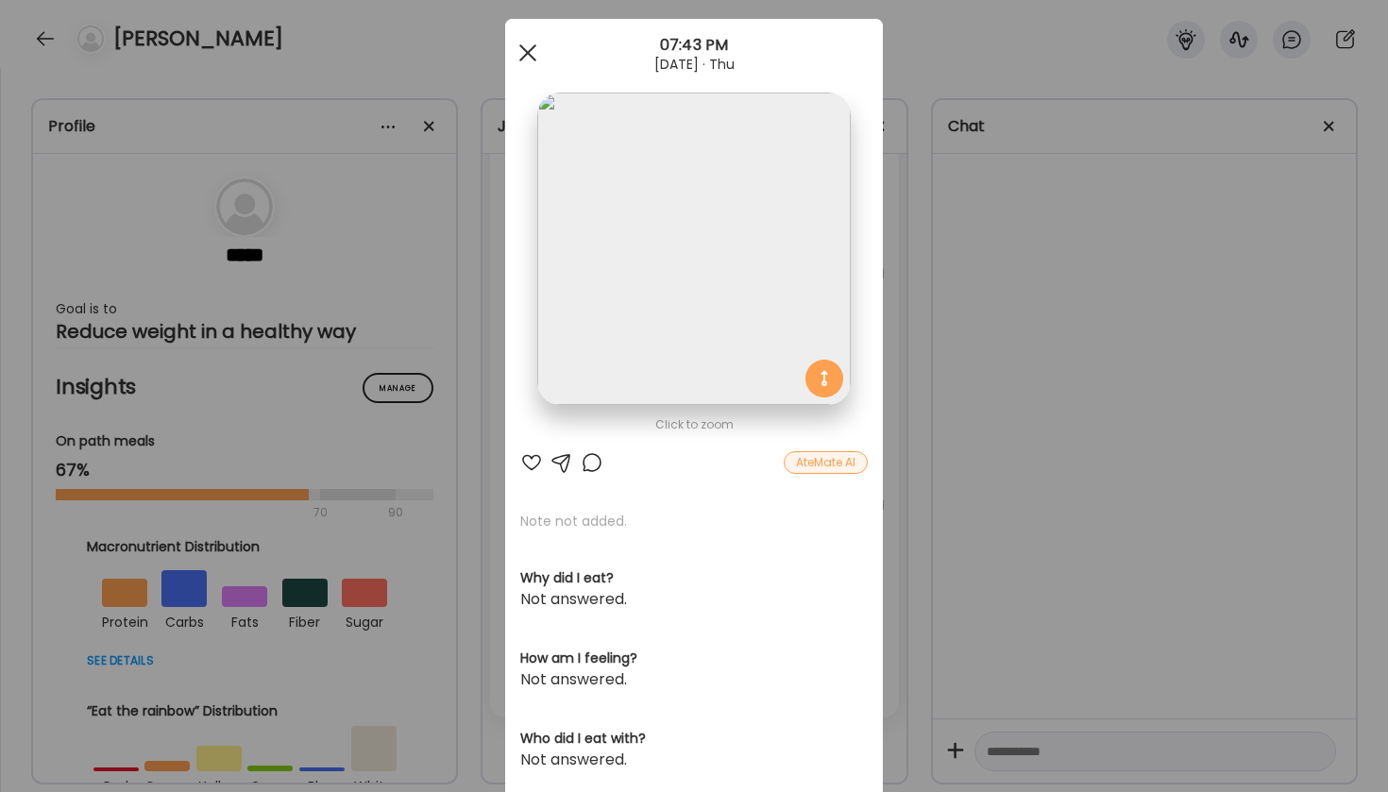
click at [523, 58] on span at bounding box center [527, 52] width 17 height 17
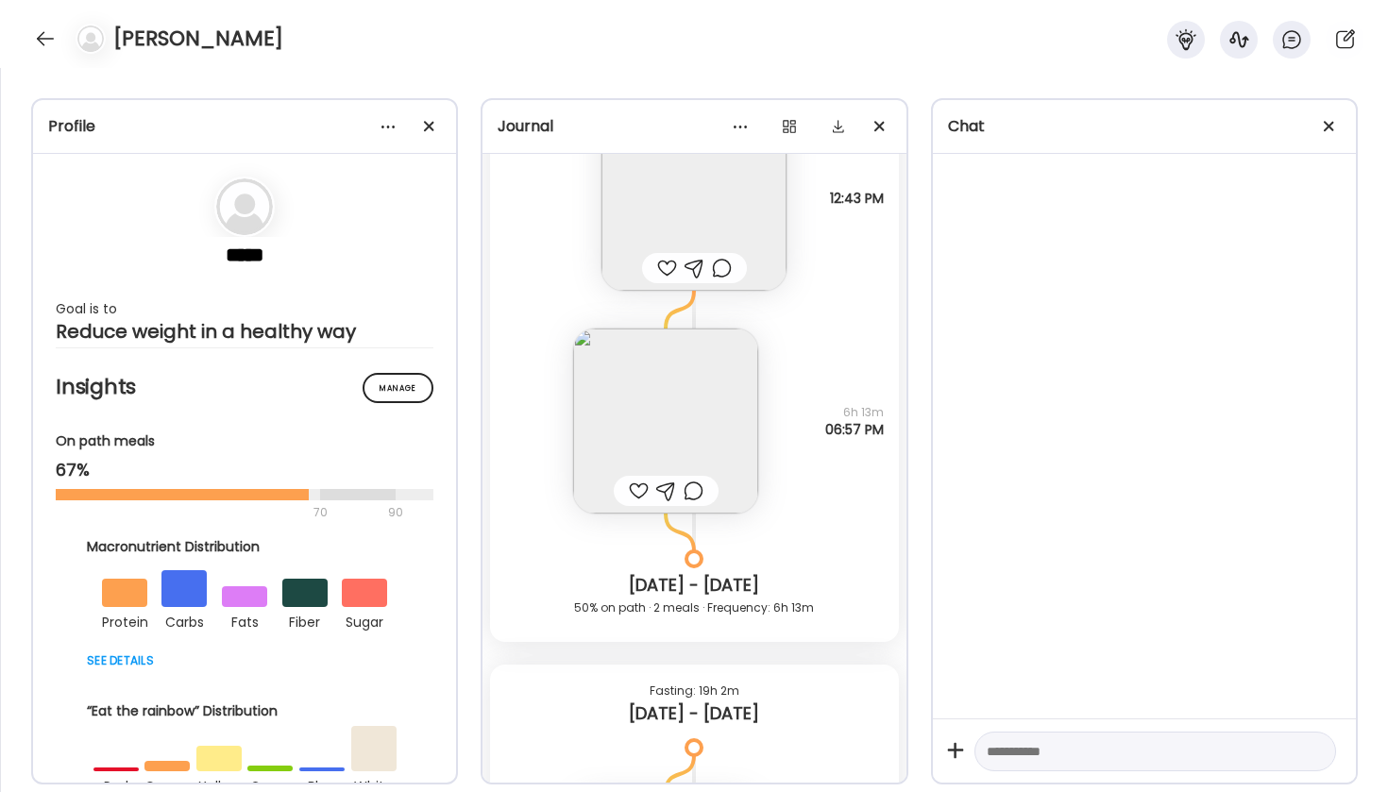
scroll to position [6301, 0]
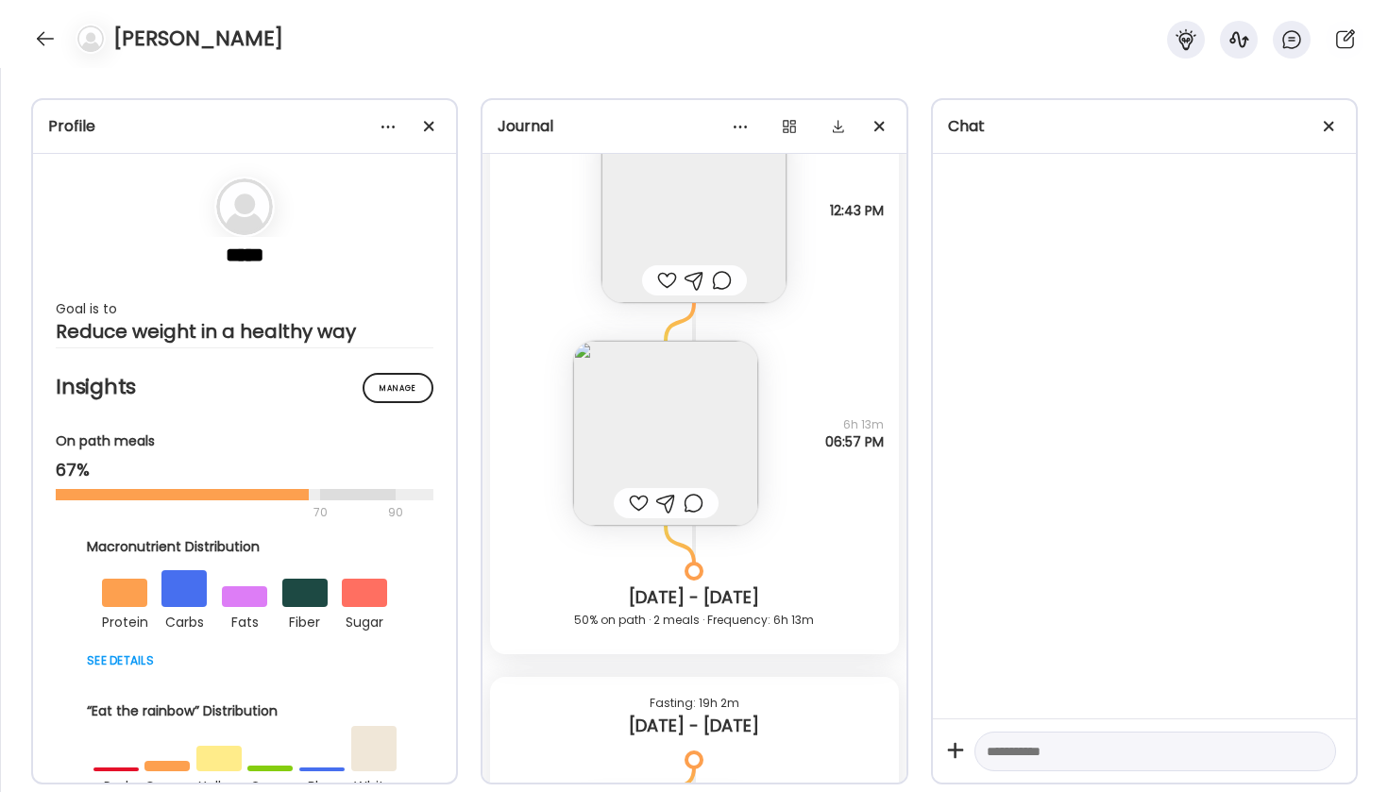
click at [694, 431] on img at bounding box center [665, 433] width 185 height 185
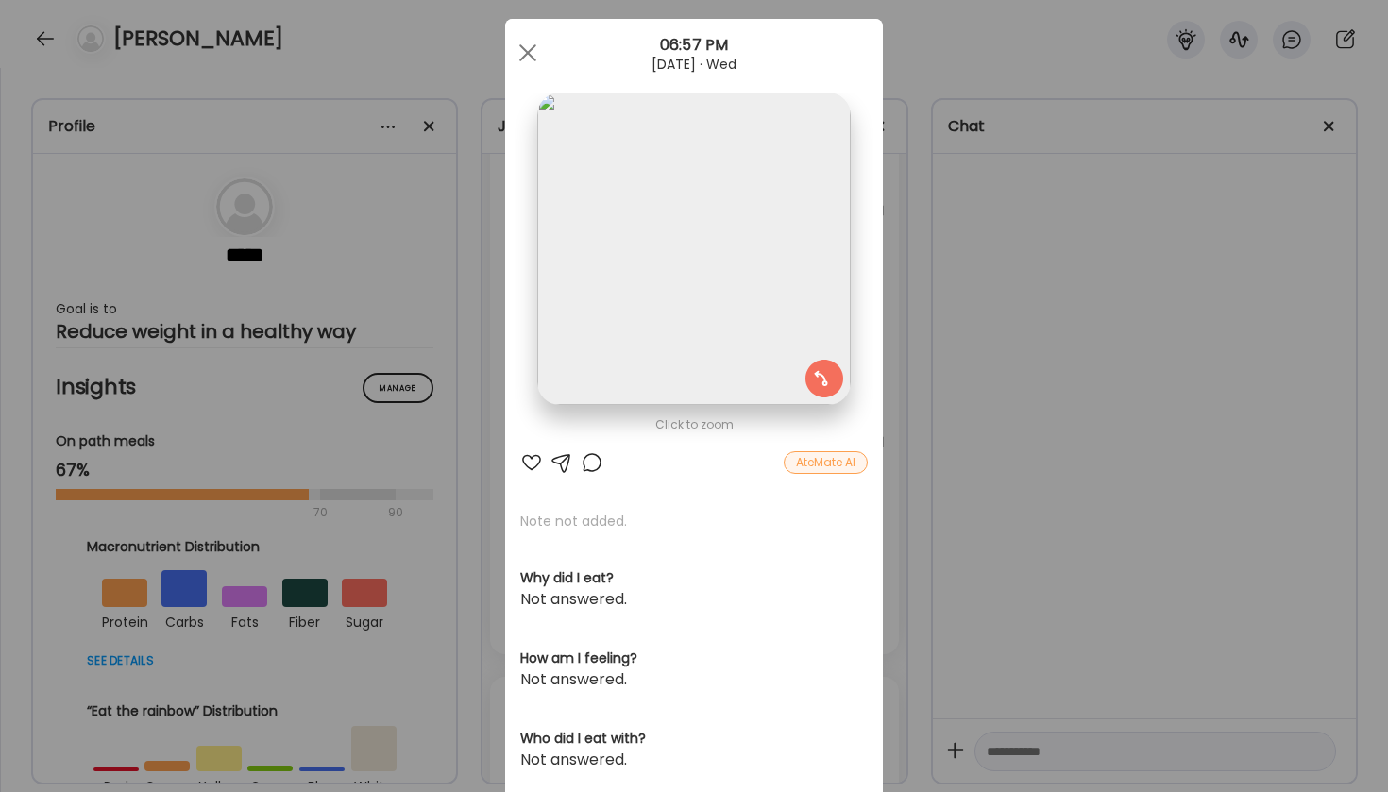
click at [822, 461] on div "AteMate AI" at bounding box center [826, 462] width 84 height 23
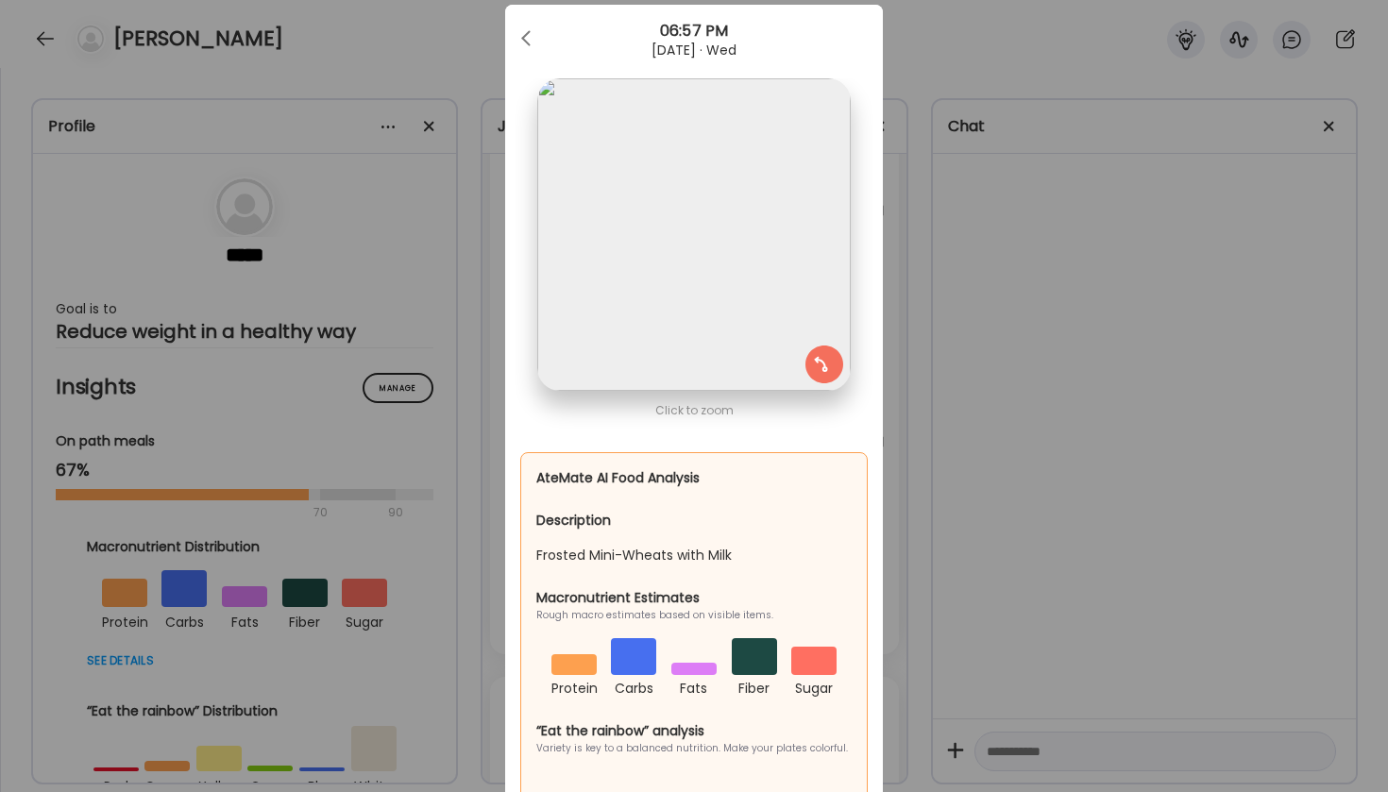
scroll to position [44, 0]
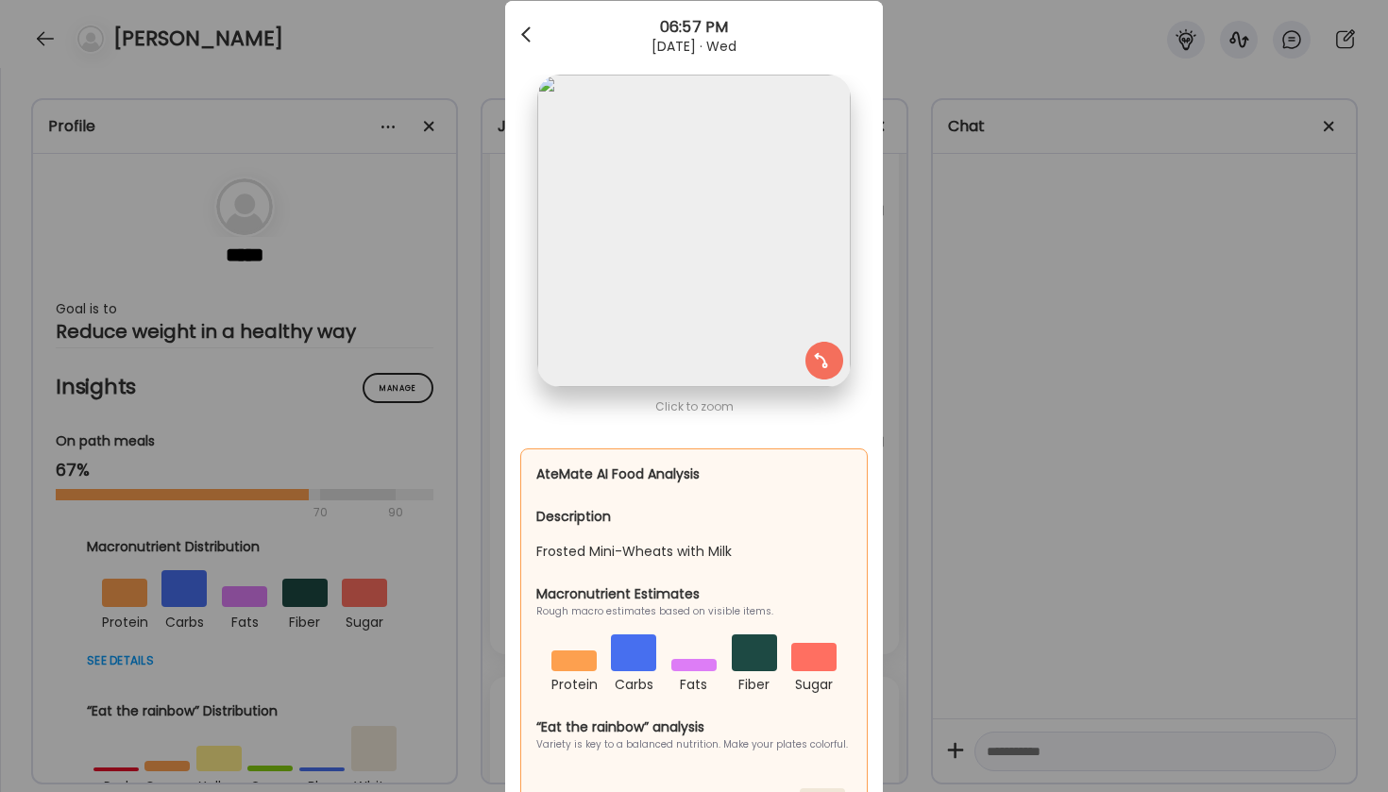
click at [528, 28] on span at bounding box center [525, 30] width 9 height 9
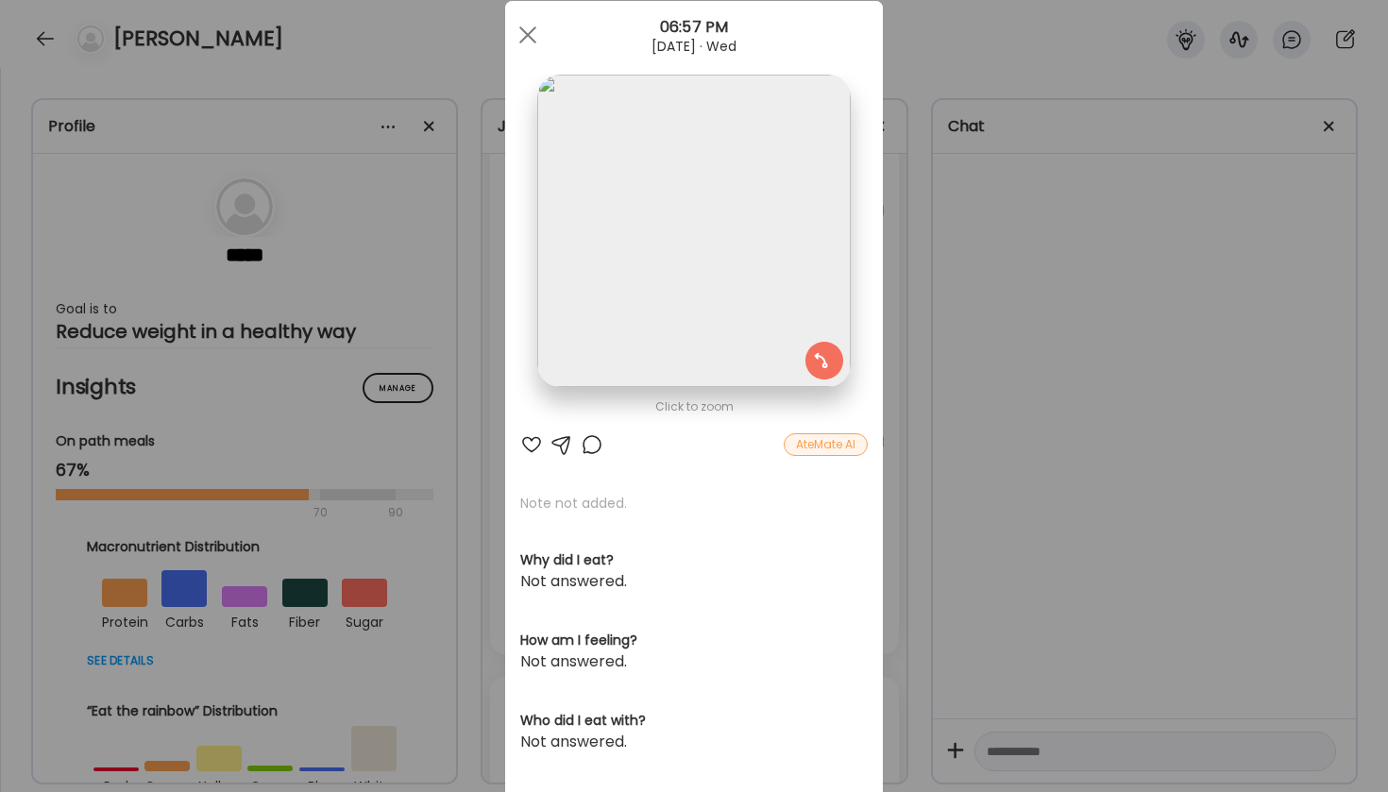
click at [528, 28] on div at bounding box center [528, 35] width 38 height 38
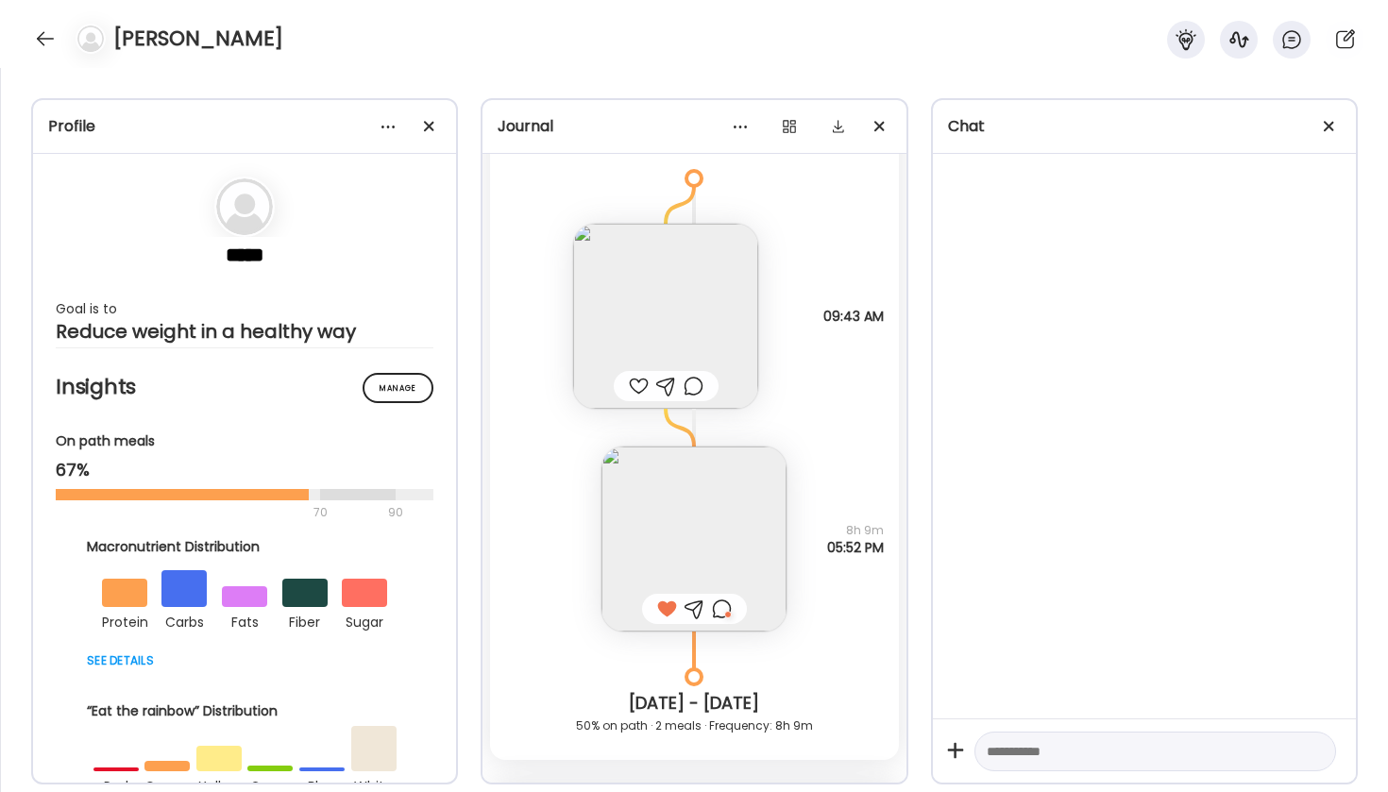
scroll to position [5488, 0]
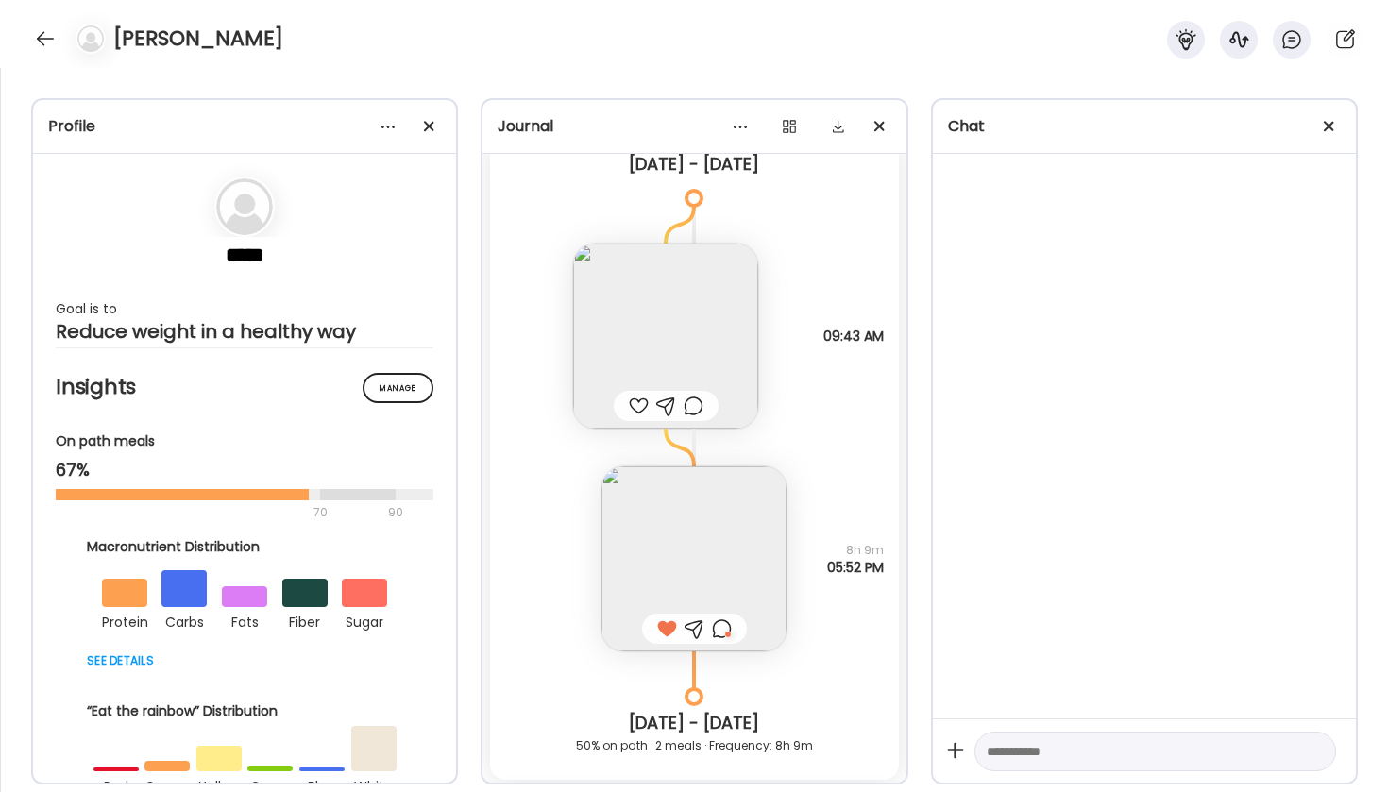
click at [698, 550] on img at bounding box center [693, 558] width 185 height 185
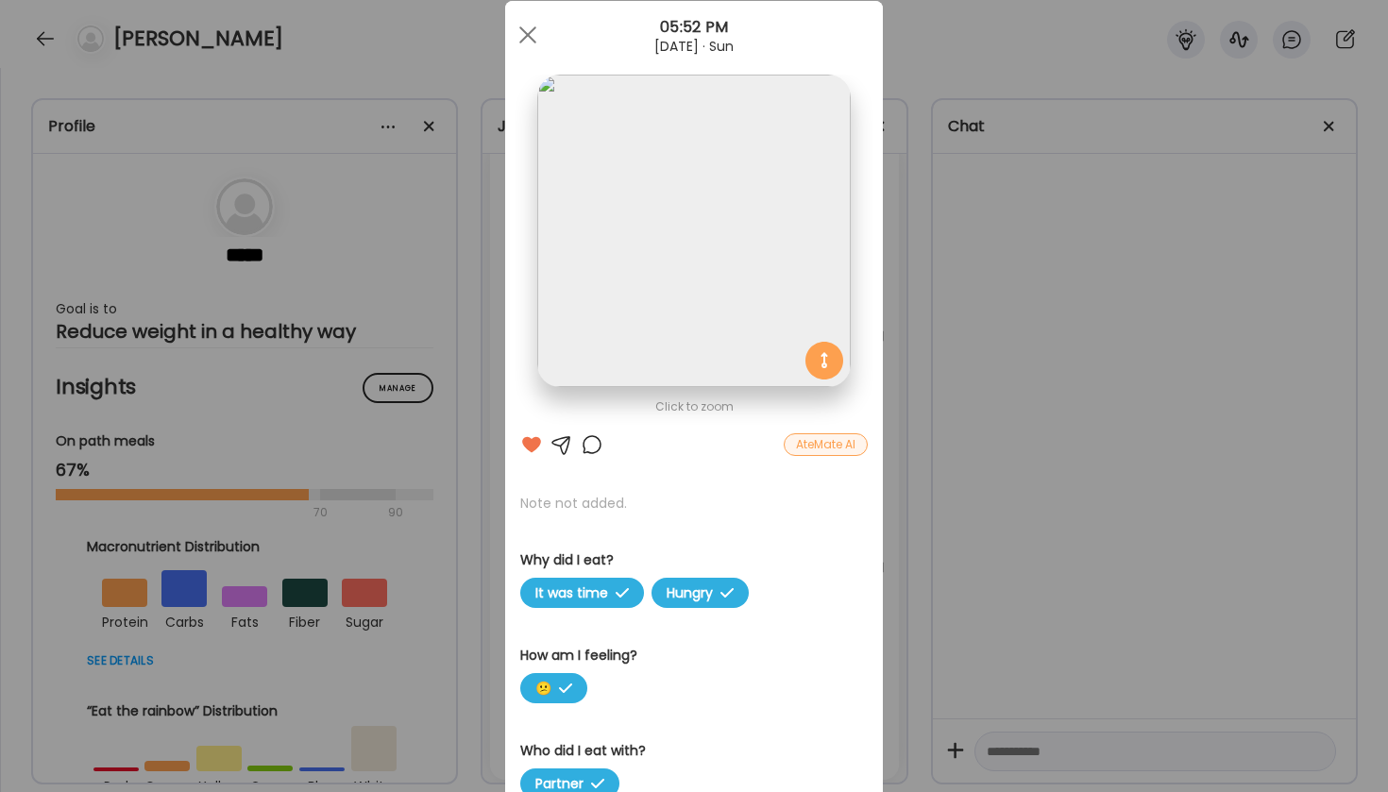
click at [825, 451] on div "AteMate AI" at bounding box center [826, 444] width 84 height 23
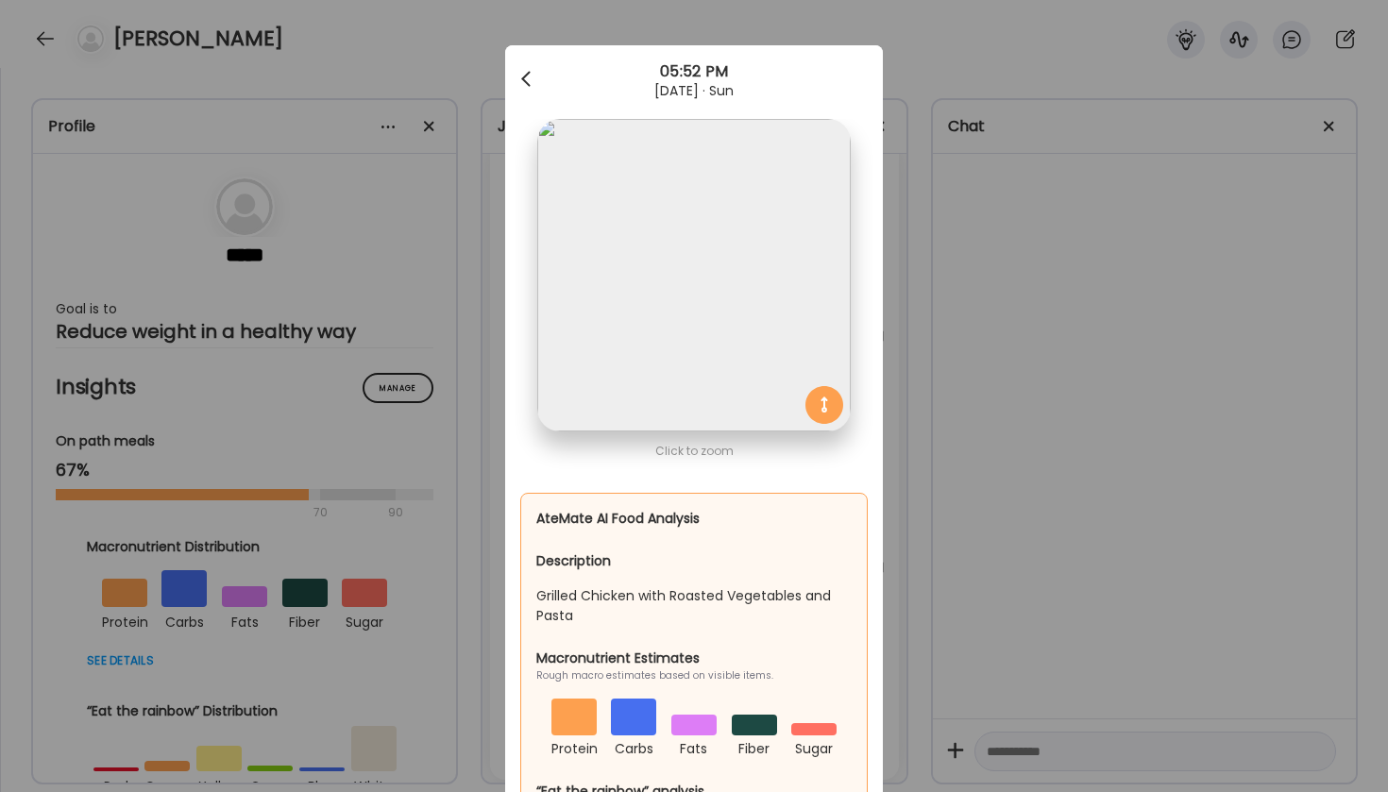
click at [526, 80] on div at bounding box center [528, 79] width 38 height 38
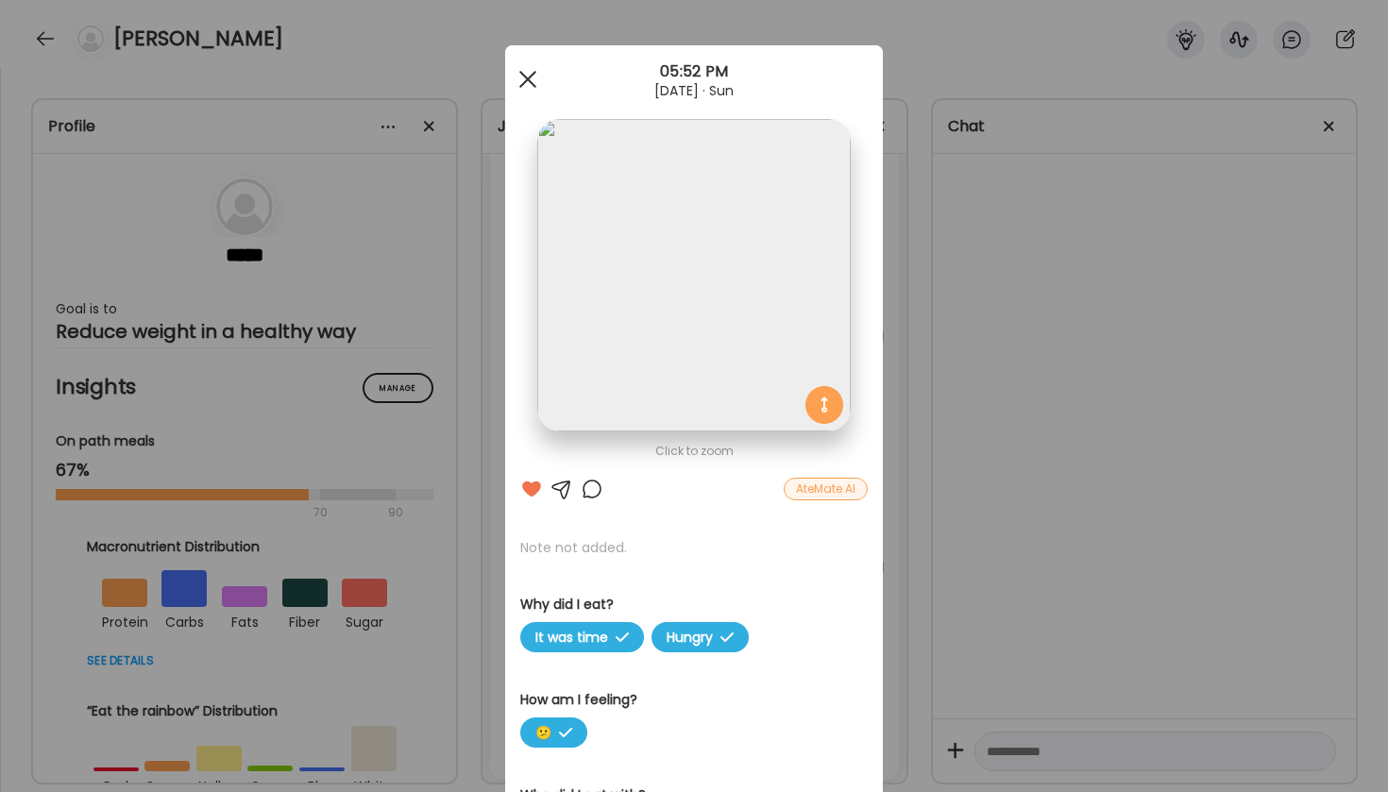
click at [518, 76] on div at bounding box center [528, 79] width 38 height 38
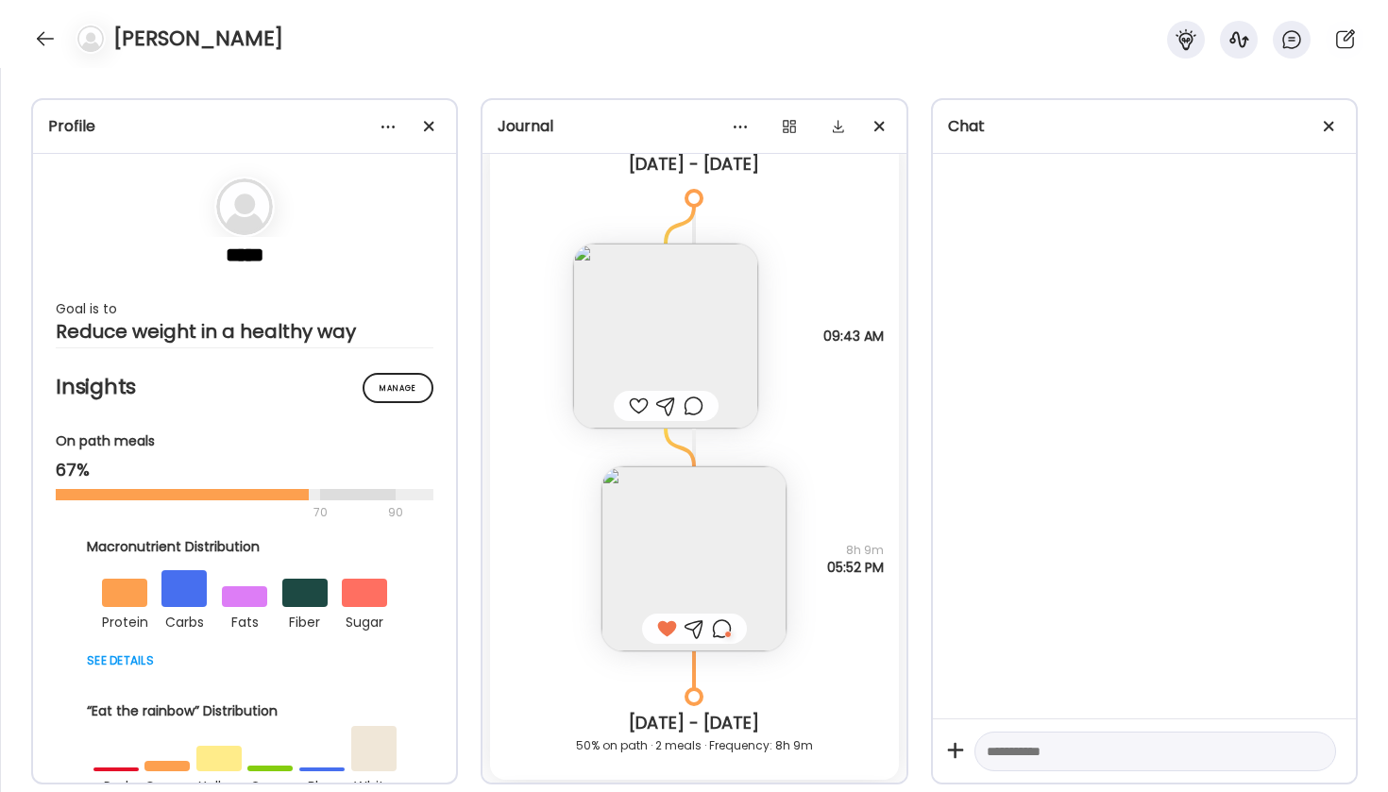
scroll to position [5445, 0]
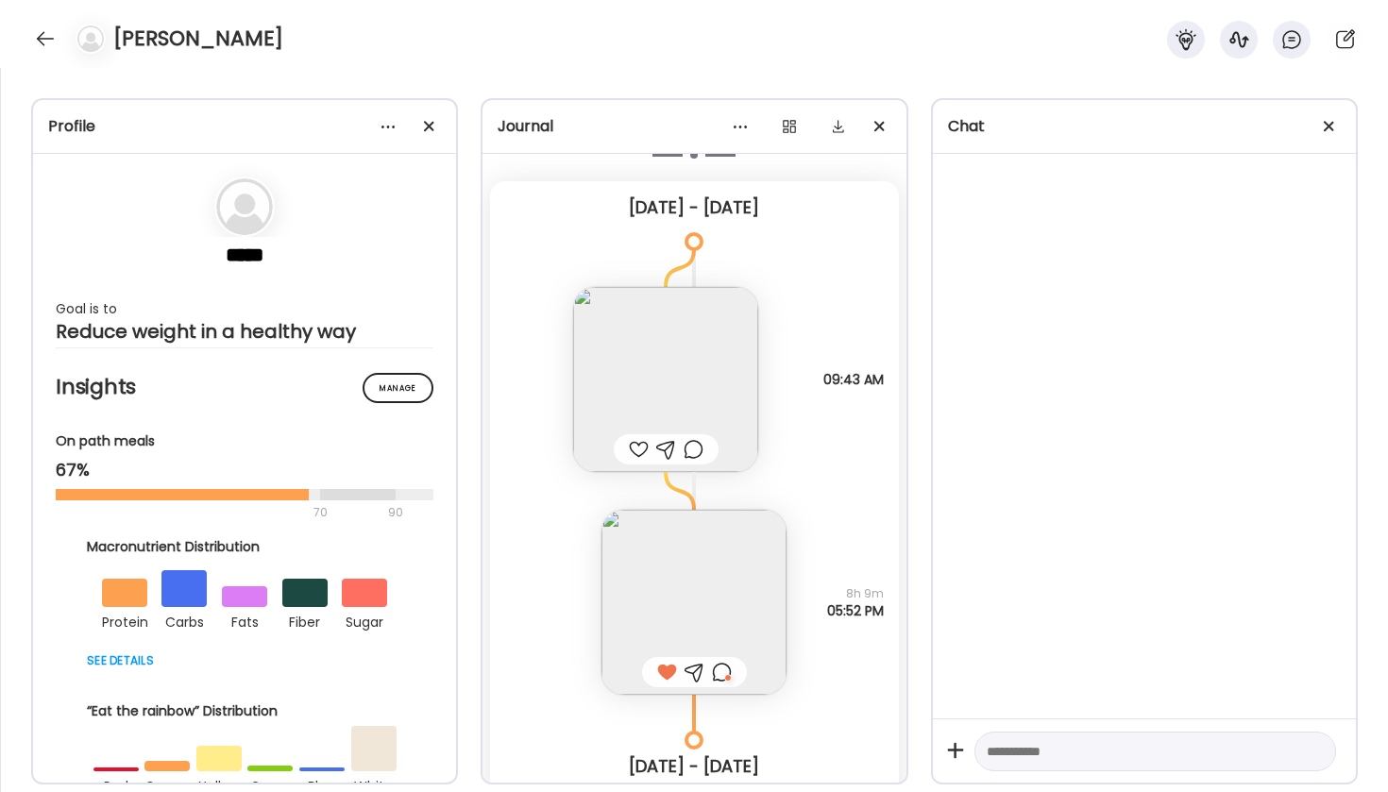
click at [672, 370] on img at bounding box center [665, 379] width 185 height 185
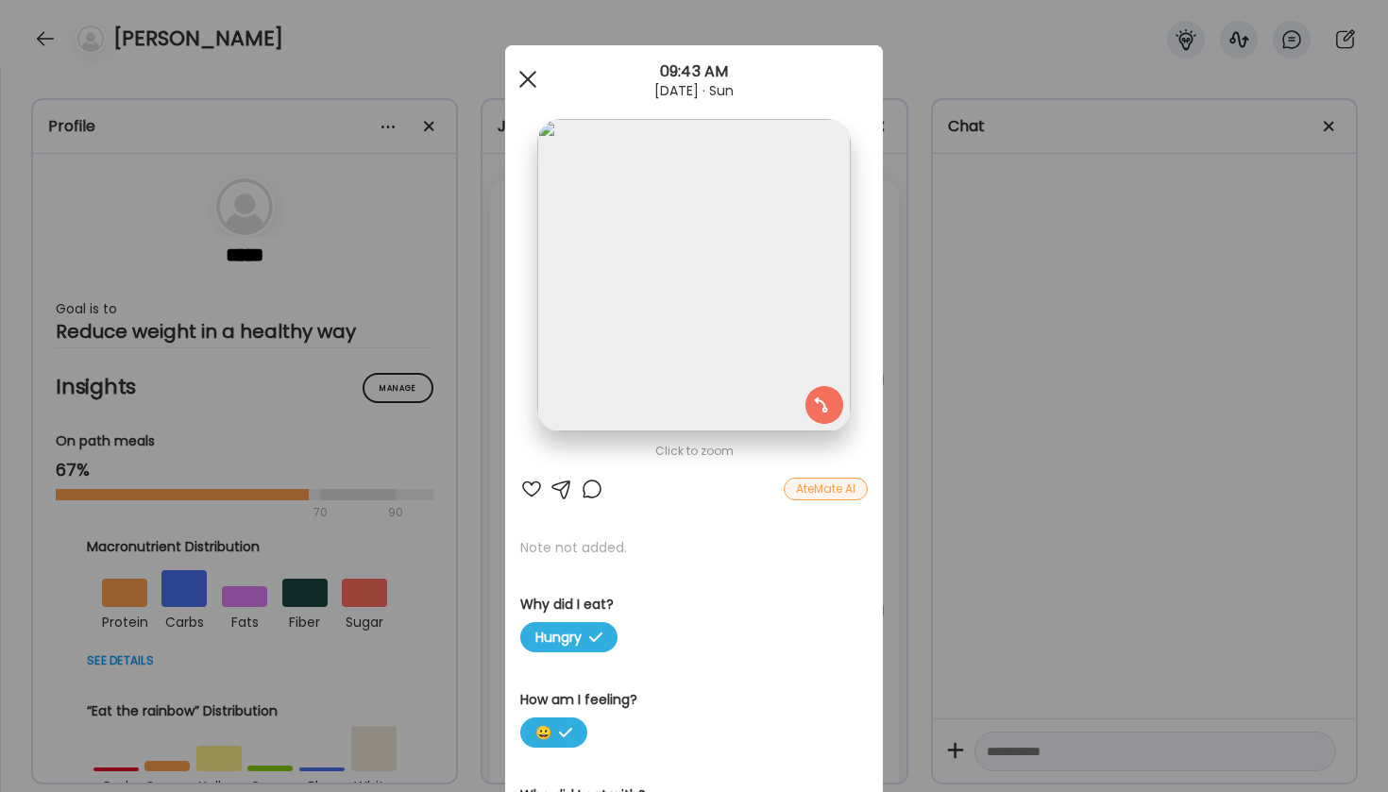
click at [528, 78] on span at bounding box center [527, 79] width 17 height 17
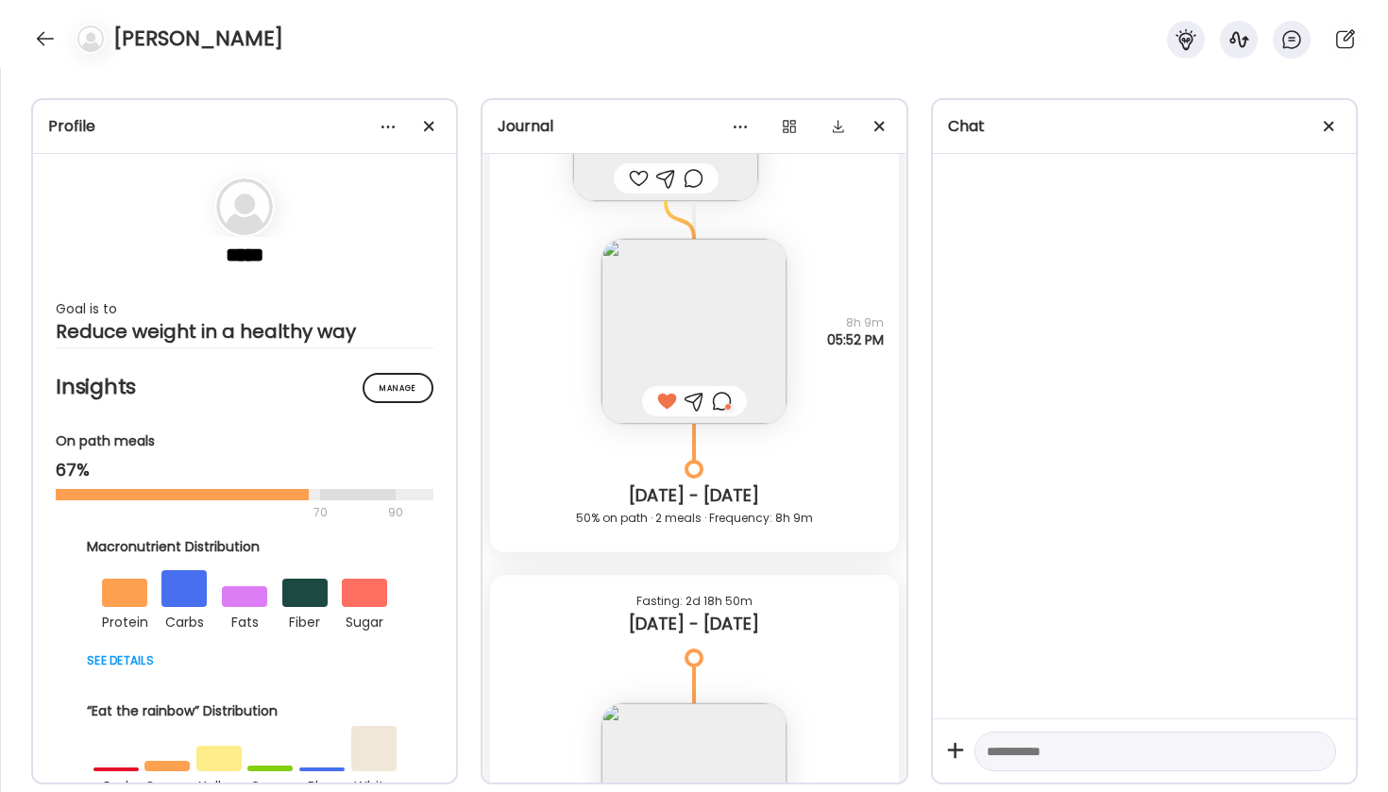
scroll to position [5697, 0]
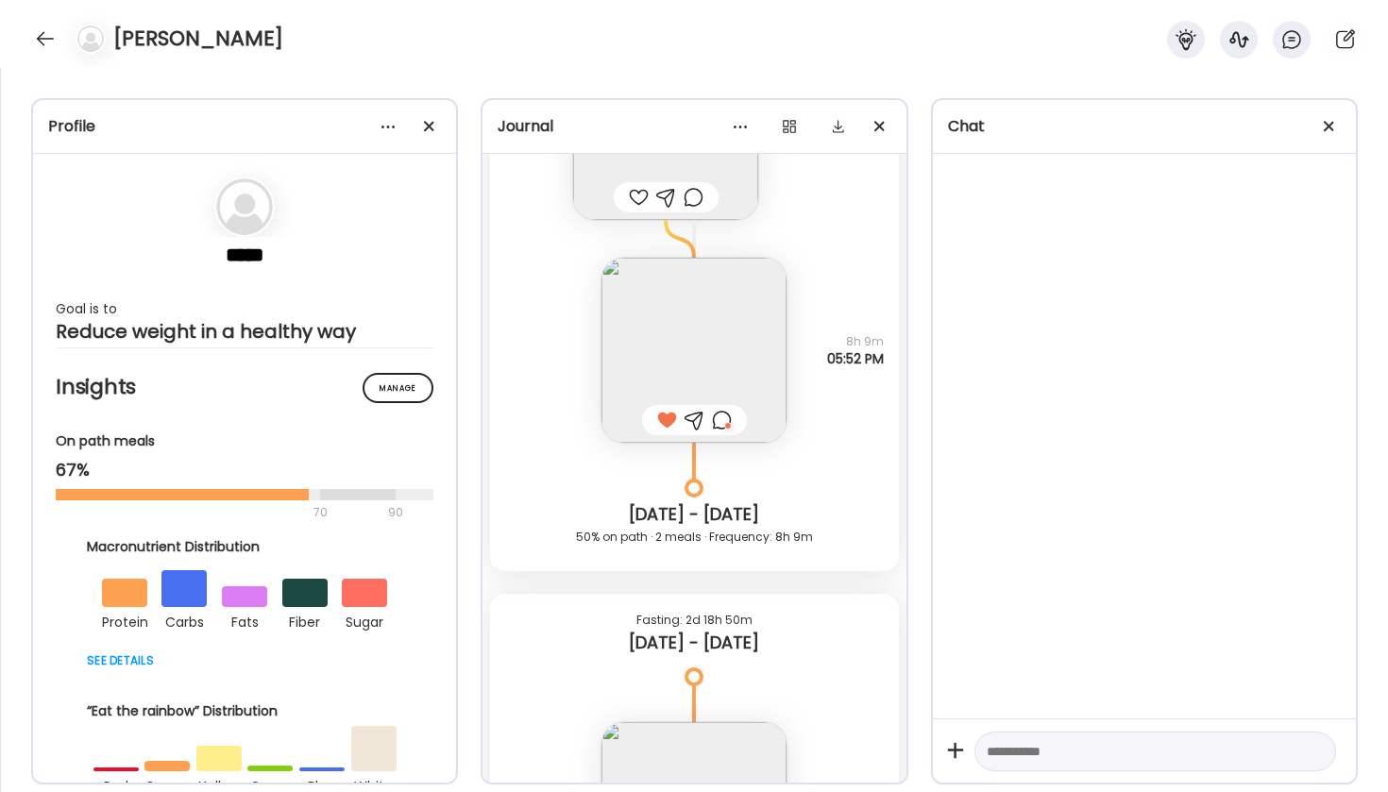
click at [779, 521] on div "Sunday - Sep 21" at bounding box center [694, 514] width 378 height 23
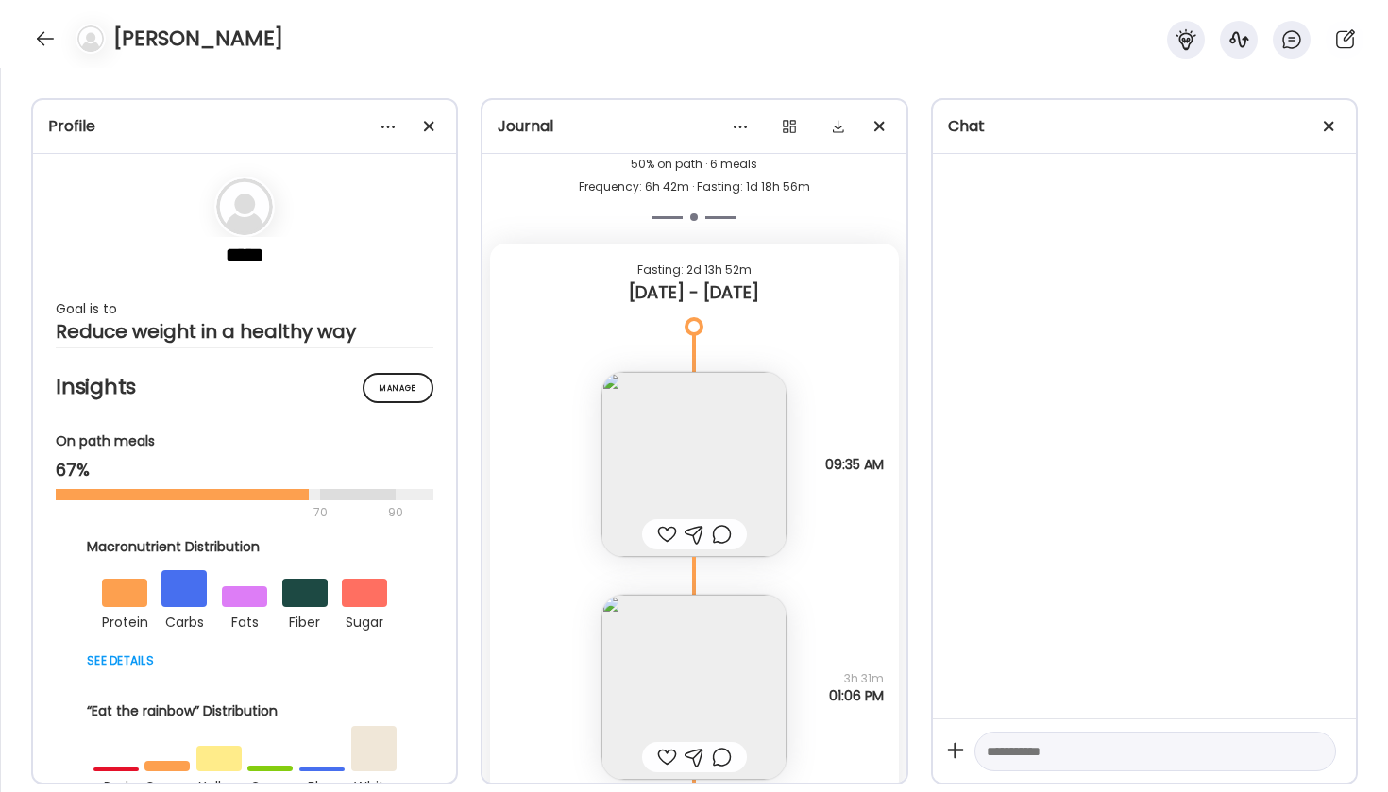
scroll to position [7555, 0]
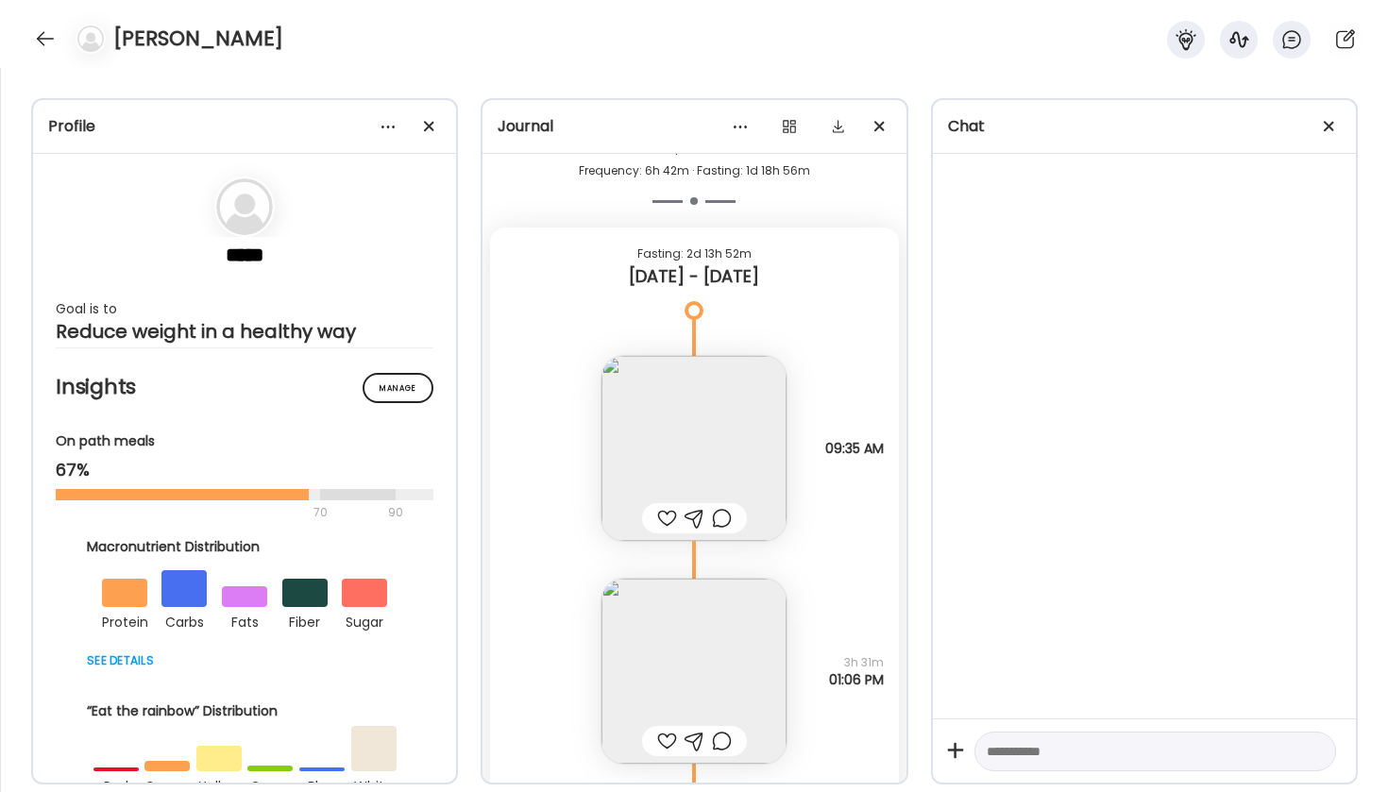
click at [721, 444] on img at bounding box center [693, 448] width 185 height 185
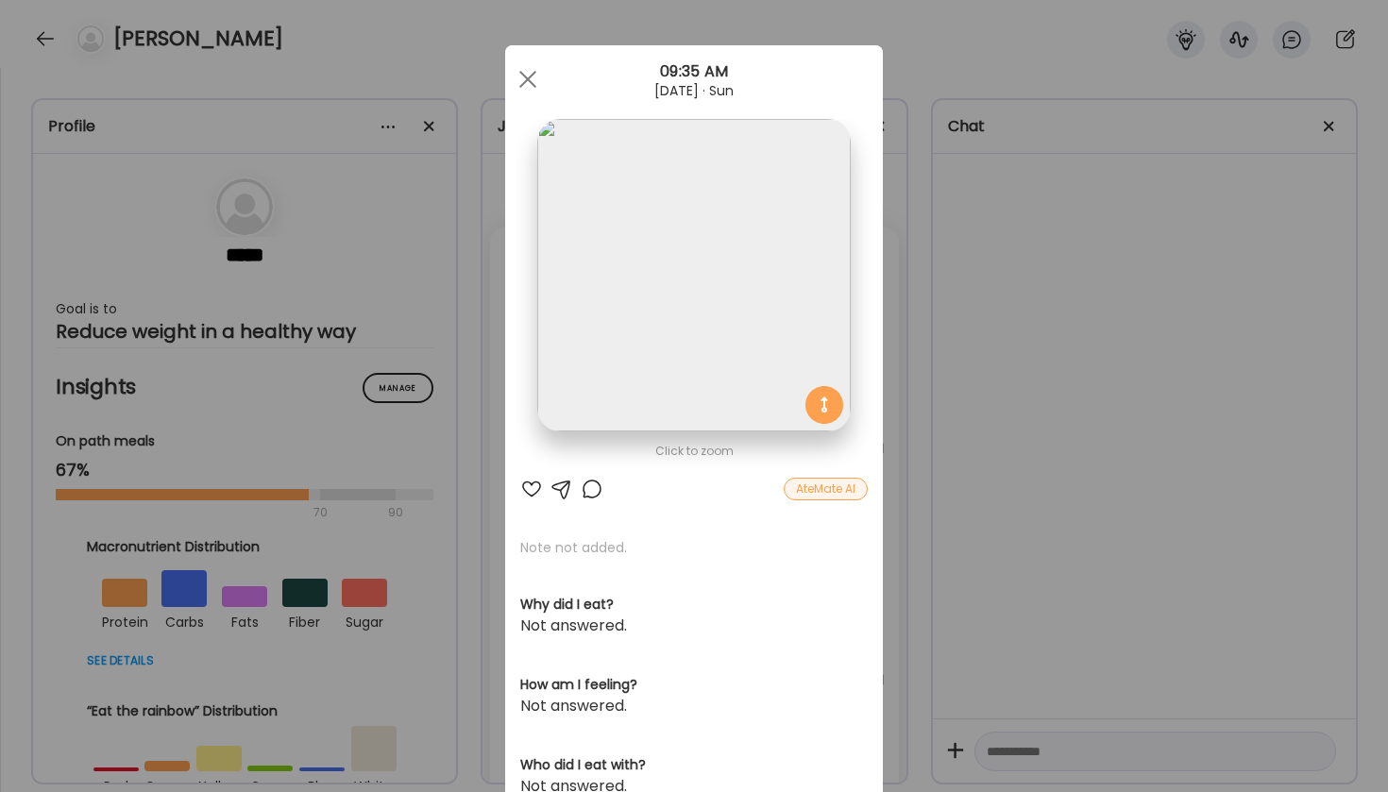
click at [796, 500] on div "Click to zoom AteMate AI Note not added. Why did I eat? Not answered. How am I …" at bounding box center [694, 600] width 378 height 1111
click at [806, 486] on div "AteMate AI" at bounding box center [826, 489] width 84 height 23
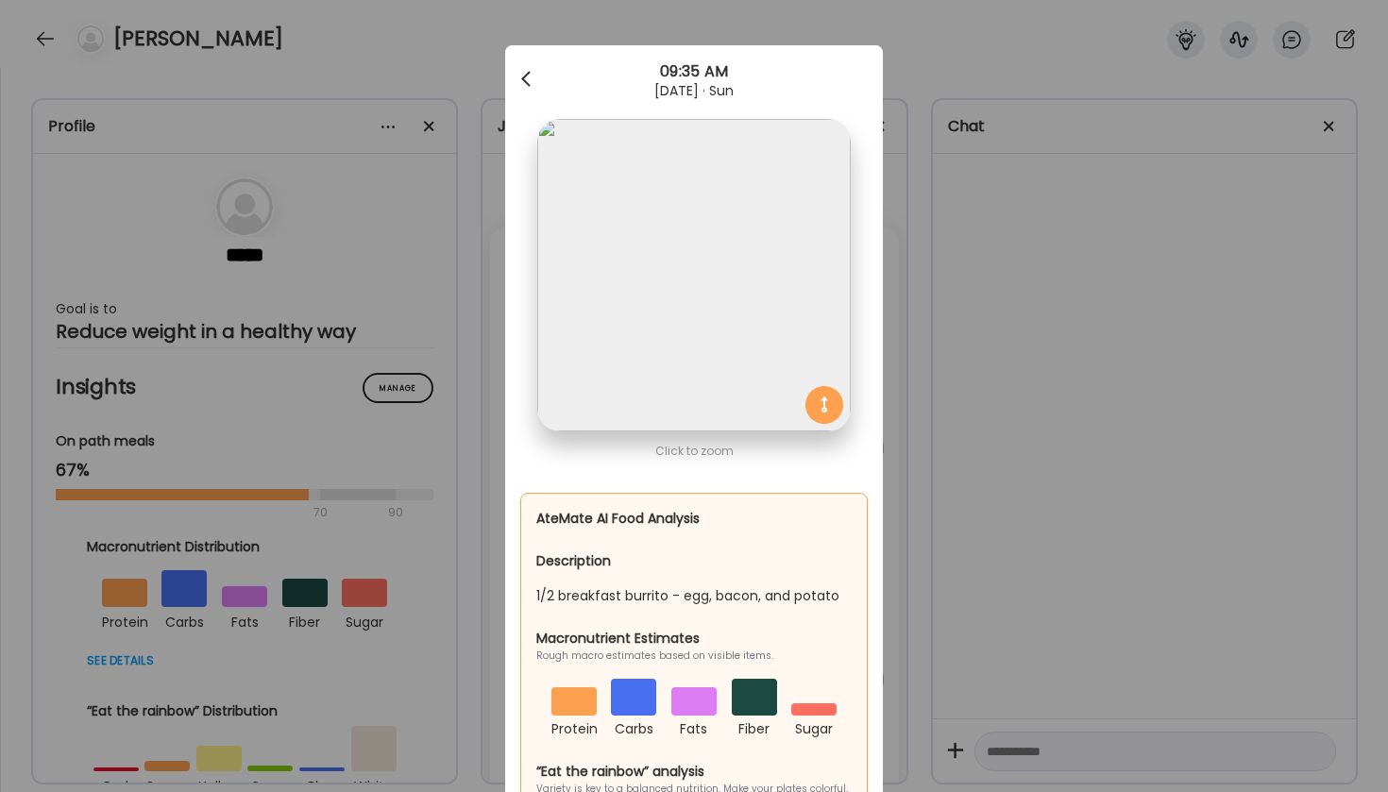
click at [527, 81] on div at bounding box center [528, 79] width 38 height 38
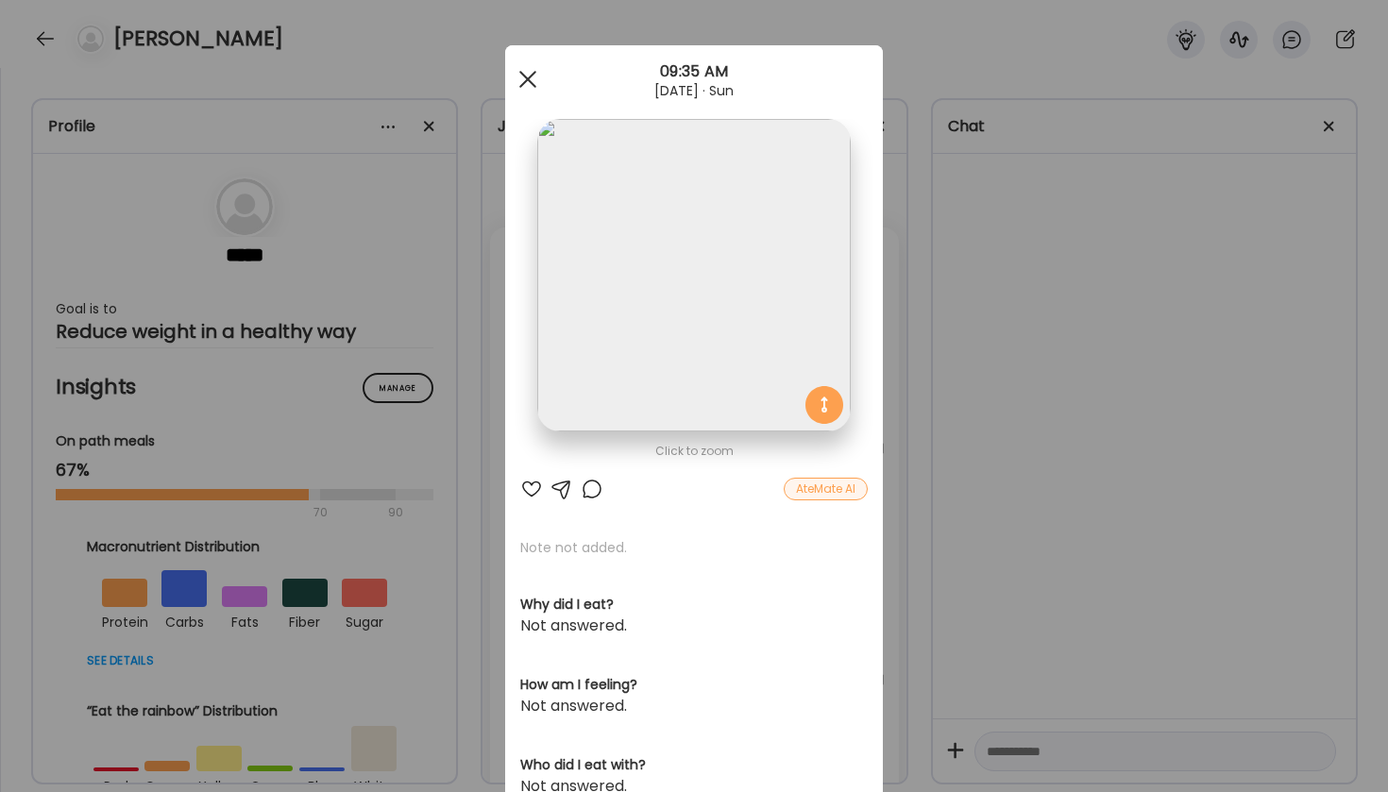
click at [528, 82] on div at bounding box center [528, 79] width 38 height 38
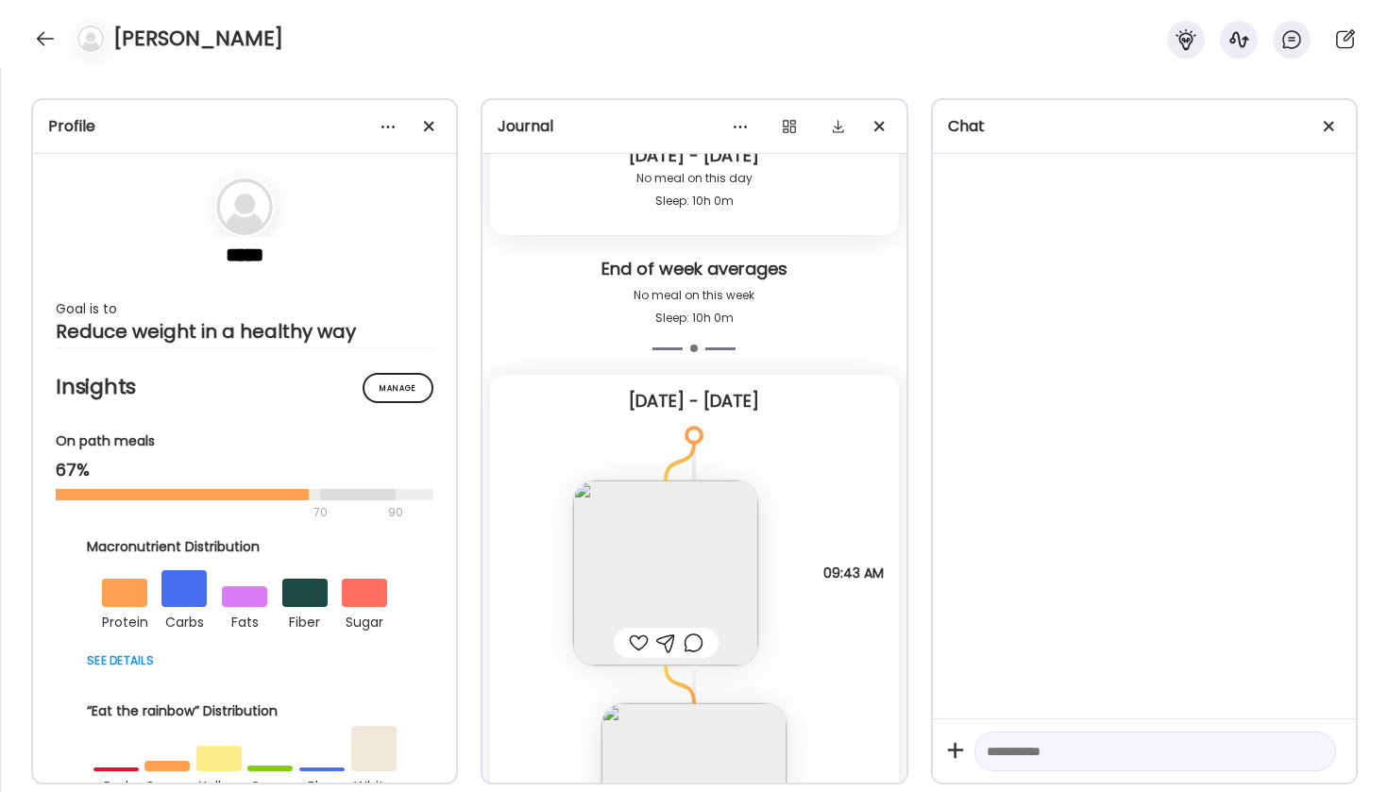
scroll to position [5258, 0]
